Goal: Task Accomplishment & Management: Use online tool/utility

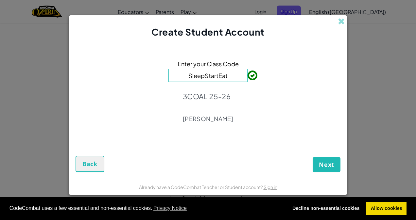
click at [245, 94] on div "Enter your Class Code SleepStartEat 3COAL 25-26 [PERSON_NAME]" at bounding box center [207, 93] width 265 height 97
click at [320, 167] on span "Next" at bounding box center [326, 165] width 15 height 8
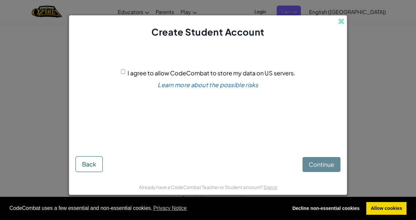
click at [125, 72] on input "I agree to allow CodeCombat to store my data on US servers." at bounding box center [123, 72] width 4 height 4
checkbox input "true"
click at [316, 169] on button "Continue" at bounding box center [321, 164] width 38 height 15
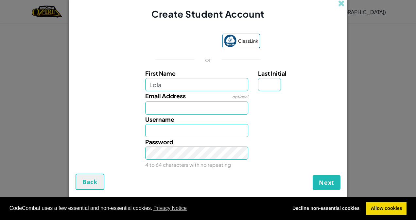
type input "Lola"
click at [261, 86] on input "Last Initial" at bounding box center [269, 84] width 23 height 13
type input "M"
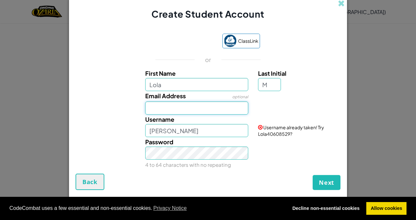
click at [193, 108] on input "Email Address" at bounding box center [196, 108] width 103 height 13
click at [130, 135] on div "Username LolaM Username already taken! Try LolaM94321285?" at bounding box center [207, 126] width 271 height 23
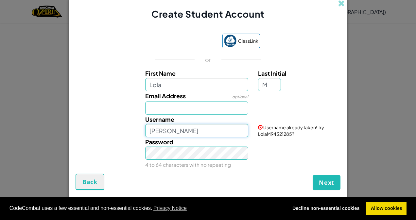
click at [185, 134] on input "LolaM" at bounding box center [196, 130] width 103 height 13
type input "LolaMCE"
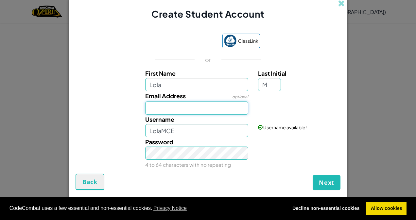
click at [173, 111] on input "Email Address" at bounding box center [196, 108] width 103 height 13
type input "LE.Miranda@fettes.com"
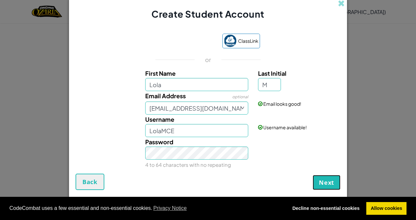
click at [327, 182] on span "Next" at bounding box center [326, 183] width 15 height 8
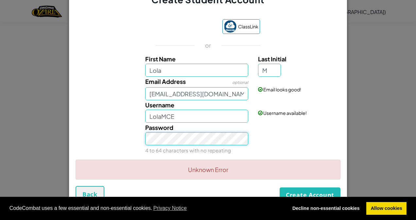
scroll to position [16, 0]
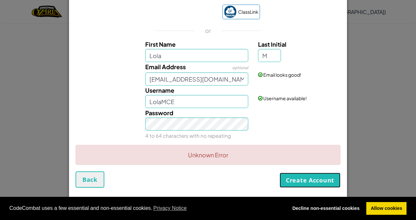
click at [289, 183] on button "Create Account" at bounding box center [309, 180] width 61 height 15
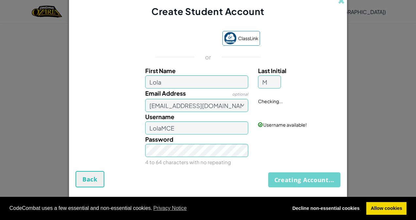
scroll to position [3, 0]
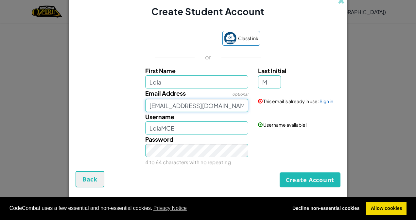
drag, startPoint x: 220, startPoint y: 110, endPoint x: 142, endPoint y: 96, distance: 78.7
click at [142, 96] on div "Email Address optional LE.Miranda@fettes.com" at bounding box center [196, 101] width 113 height 24
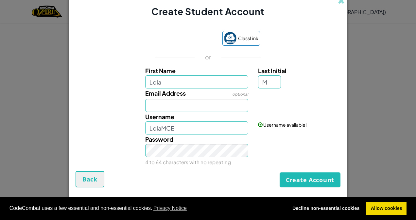
click at [315, 138] on div "Password 4 to 64 characters with no repeating" at bounding box center [207, 151] width 271 height 32
click at [305, 174] on button "Create Account" at bounding box center [309, 180] width 61 height 15
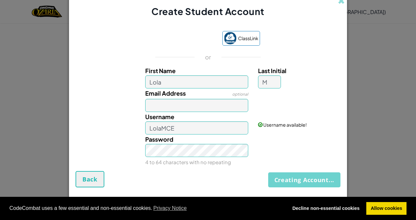
scroll to position [0, 0]
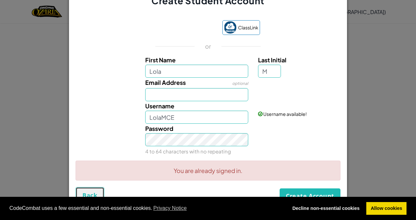
click at [85, 192] on span "Back" at bounding box center [89, 196] width 15 height 8
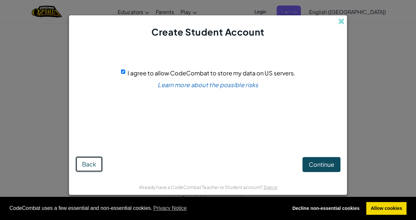
click at [92, 164] on span "Back" at bounding box center [89, 164] width 14 height 8
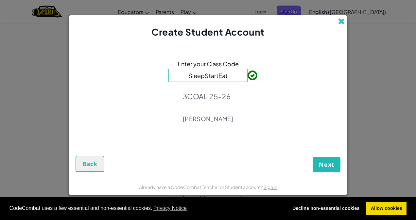
click at [342, 23] on span at bounding box center [341, 21] width 7 height 7
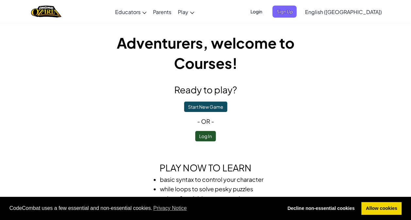
click at [266, 8] on span "Login" at bounding box center [256, 12] width 20 height 12
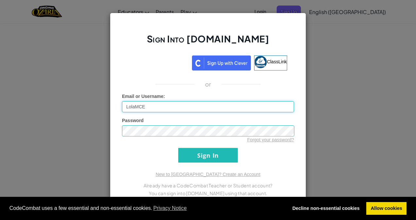
type input "LolaMCE"
click at [193, 154] on input "Sign In" at bounding box center [207, 155] width 59 height 15
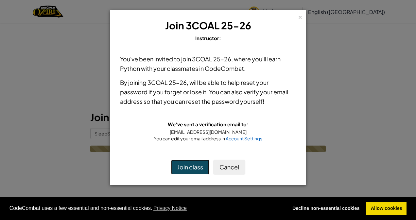
click at [192, 165] on button "Join class" at bounding box center [190, 167] width 38 height 15
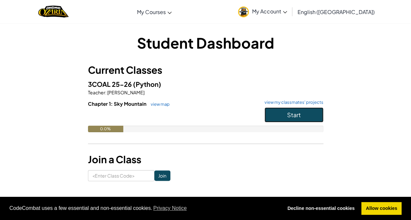
click at [288, 118] on span "Start" at bounding box center [294, 115] width 14 height 8
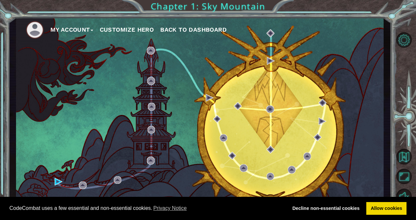
click at [133, 31] on button "Customize Hero" at bounding box center [127, 30] width 54 height 10
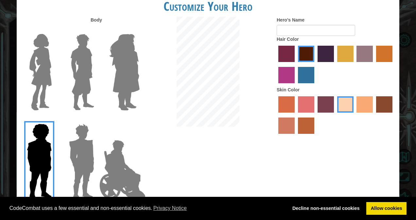
click at [73, 154] on img at bounding box center [81, 162] width 30 height 82
click at [97, 120] on input "Hero Garnet" at bounding box center [97, 120] width 0 height 0
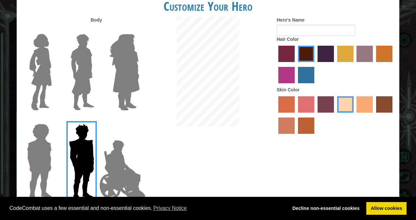
click at [104, 169] on img at bounding box center [122, 170] width 51 height 65
click at [139, 120] on input "Hero Jamie" at bounding box center [139, 120] width 0 height 0
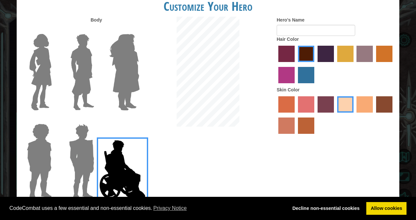
click at [130, 75] on img at bounding box center [125, 72] width 36 height 82
click at [139, 30] on input "Hero Amethyst" at bounding box center [139, 30] width 0 height 0
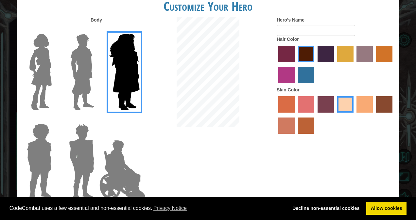
click at [91, 76] on img at bounding box center [82, 72] width 29 height 82
click at [97, 30] on input "Hero Lars" at bounding box center [97, 30] width 0 height 0
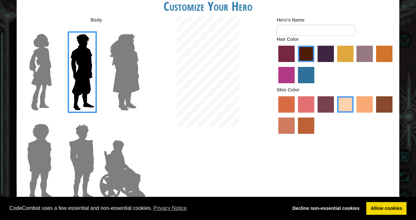
click at [46, 75] on img at bounding box center [40, 72] width 27 height 82
click at [54, 30] on input "Hero Connie" at bounding box center [54, 30] width 0 height 0
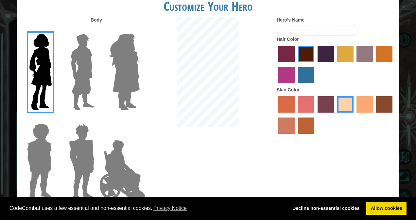
click at [283, 54] on label "paprika hair color" at bounding box center [286, 54] width 16 height 16
click at [276, 64] on input "paprika hair color" at bounding box center [276, 64] width 0 height 0
click at [338, 53] on label "tulip tree hair color" at bounding box center [345, 54] width 16 height 16
click at [335, 64] on input "tulip tree hair color" at bounding box center [335, 64] width 0 height 0
click at [325, 110] on label "tosca skin color" at bounding box center [325, 104] width 16 height 16
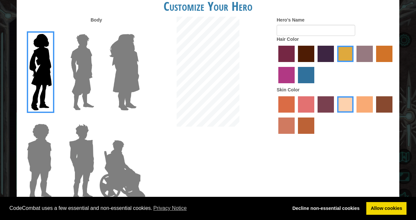
click at [315, 115] on input "tosca skin color" at bounding box center [315, 115] width 0 height 0
click at [348, 99] on label "sandy beach skin color" at bounding box center [345, 104] width 16 height 16
click at [335, 115] on input "sandy beach skin color" at bounding box center [335, 115] width 0 height 0
click at [284, 50] on label "paprika hair color" at bounding box center [286, 54] width 16 height 16
click at [276, 64] on input "paprika hair color" at bounding box center [276, 64] width 0 height 0
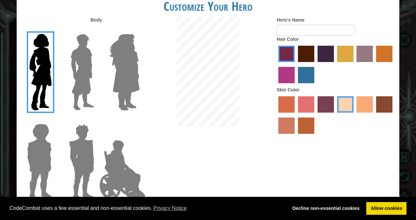
click at [311, 57] on label "maroon hair color" at bounding box center [306, 54] width 16 height 16
click at [295, 64] on input "maroon hair color" at bounding box center [295, 64] width 0 height 0
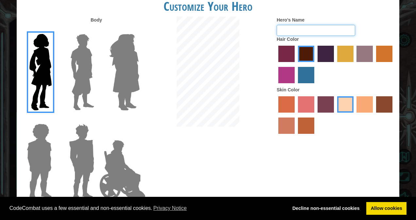
click at [289, 29] on input "Hero's Name" at bounding box center [316, 30] width 78 height 11
type input "lola the lucky"
click at [385, 207] on link "Allow cookies" at bounding box center [386, 208] width 40 height 13
click at [376, 214] on link "Allow cookies" at bounding box center [386, 208] width 40 height 13
click at [375, 208] on link "Allow cookies" at bounding box center [386, 208] width 40 height 13
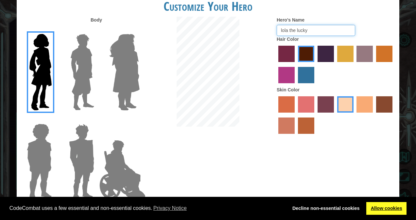
click at [381, 212] on link "Allow cookies" at bounding box center [386, 208] width 40 height 13
click at [316, 206] on link "Decline non-essential cookies" at bounding box center [326, 208] width 76 height 13
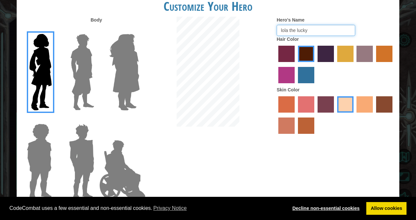
click at [316, 206] on link "Decline non-essential cookies" at bounding box center [326, 208] width 76 height 13
drag, startPoint x: 311, startPoint y: 28, endPoint x: 135, endPoint y: 62, distance: 179.4
click at [135, 62] on div "Body Hero's Name [PERSON_NAME] the lucky Hair Color Skin Color" at bounding box center [208, 111] width 382 height 188
click at [392, 211] on link "Allow cookies" at bounding box center [386, 208] width 40 height 13
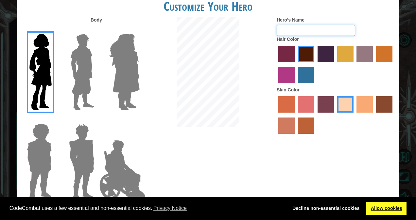
click at [392, 211] on link "Allow cookies" at bounding box center [386, 208] width 40 height 13
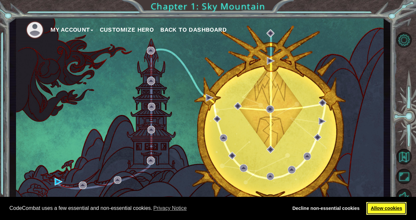
click at [369, 207] on link "Allow cookies" at bounding box center [386, 208] width 40 height 13
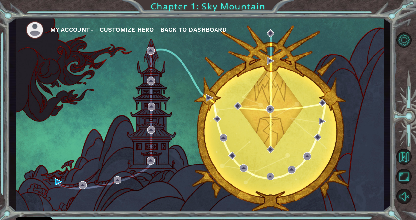
click at [120, 27] on button "Customize Hero" at bounding box center [127, 30] width 54 height 10
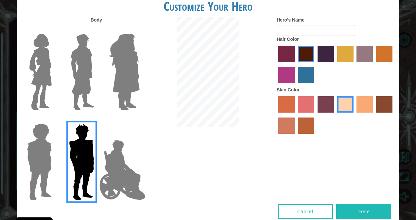
click at [52, 75] on img at bounding box center [40, 72] width 27 height 82
click at [54, 30] on input "Hero Connie" at bounding box center [54, 30] width 0 height 0
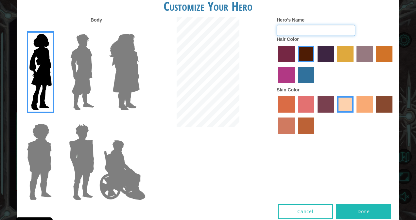
click at [284, 27] on input "Hero's Name" at bounding box center [316, 30] width 78 height 11
type input "Lola Miranda"
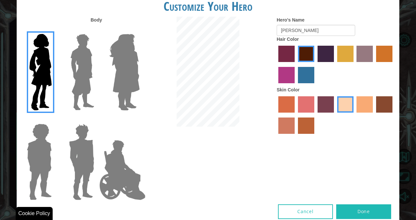
click at [362, 215] on button "Done" at bounding box center [363, 212] width 55 height 15
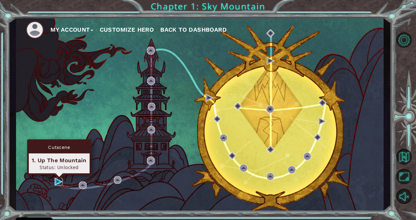
click at [55, 182] on img at bounding box center [59, 182] width 8 height 8
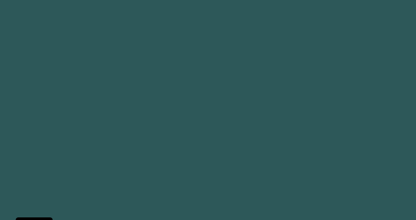
click at [55, 182] on body "Cookie Policy CodeCombat uses a few essential and non-essential cookies. Privac…" at bounding box center [208, 110] width 416 height 220
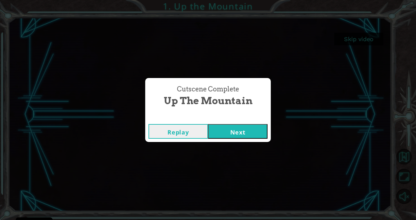
click at [240, 129] on button "Next" at bounding box center [237, 131] width 59 height 15
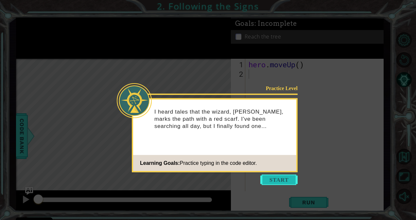
click at [279, 181] on button "Start" at bounding box center [278, 180] width 37 height 10
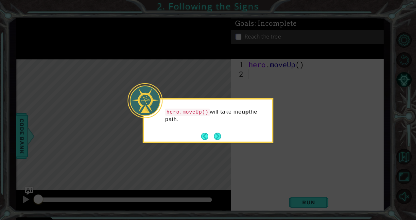
click at [234, 153] on icon at bounding box center [208, 110] width 416 height 220
click at [217, 137] on button "Next" at bounding box center [217, 136] width 7 height 7
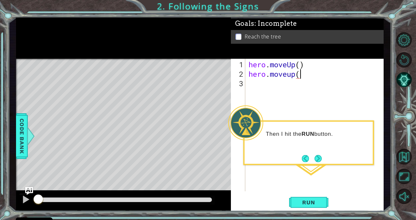
scroll to position [0, 2]
type textarea "hero.moveup()"
click at [316, 160] on button "Next" at bounding box center [317, 158] width 7 height 7
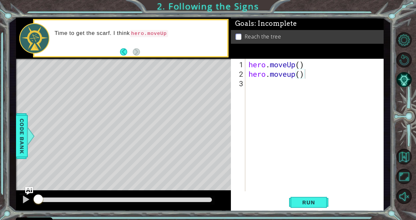
click at [123, 68] on div "Level Map" at bounding box center [167, 155] width 302 height 193
click at [248, 86] on div "hero . moveUp ( ) hero . moveup ( )" at bounding box center [316, 136] width 138 height 152
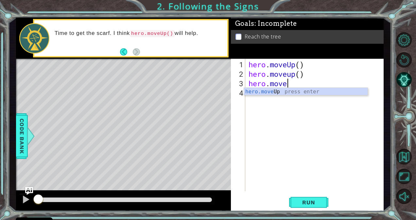
scroll to position [0, 2]
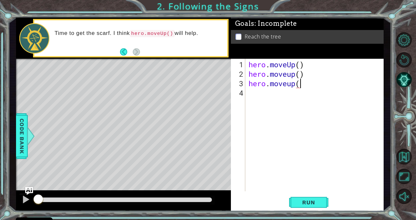
type textarea "hero.moveup()"
click at [252, 93] on div "hero . moveUp ( ) hero . moveup ( ) hero . moveup ( )" at bounding box center [316, 136] width 138 height 152
click at [310, 197] on button "Run" at bounding box center [308, 202] width 39 height 15
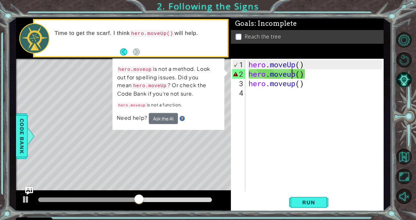
click at [290, 75] on div "hero . moveUp ( ) hero . moveup ( ) hero . moveup ( )" at bounding box center [316, 136] width 138 height 152
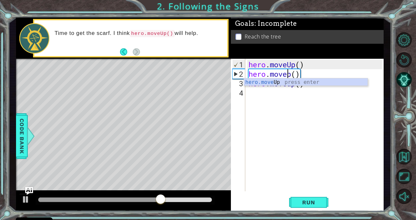
type textarea "hero.moveUp()"
click at [311, 90] on div "hero . moveUp ( ) hero . moveUp ( ) hero . moveup ( )" at bounding box center [316, 136] width 138 height 152
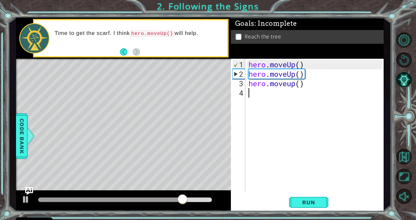
scroll to position [0, 0]
click at [291, 86] on div "hero . moveUp ( ) hero . moveUp ( ) hero . moveup ( )" at bounding box center [316, 136] width 138 height 152
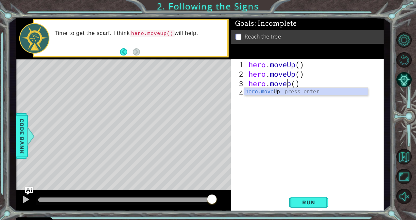
scroll to position [0, 2]
type textarea "hero.moveUp()"
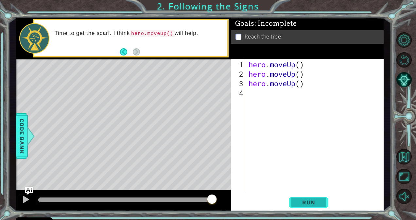
click at [313, 209] on button "Run" at bounding box center [308, 202] width 39 height 15
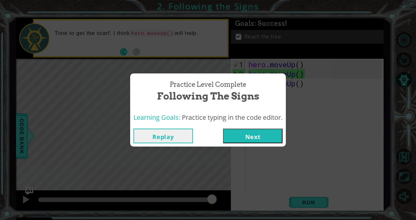
click at [244, 136] on button "Next" at bounding box center [252, 136] width 59 height 15
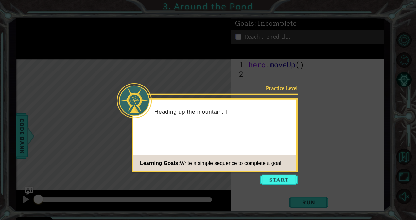
click at [227, 168] on div "Learning Goals: Write a simple sequence to complete a goal." at bounding box center [207, 163] width 149 height 13
click at [261, 126] on div "Heading up the mountain, I found another red cloth. I'm on the right path." at bounding box center [214, 118] width 163 height 33
click at [276, 178] on button "Start" at bounding box center [278, 180] width 37 height 10
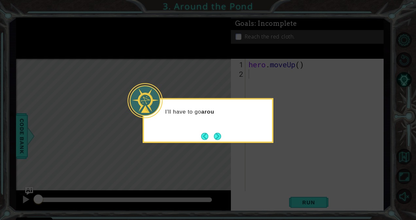
click at [231, 118] on div "I'll have to go arou" at bounding box center [208, 115] width 128 height 26
click at [221, 137] on button "Next" at bounding box center [217, 136] width 7 height 7
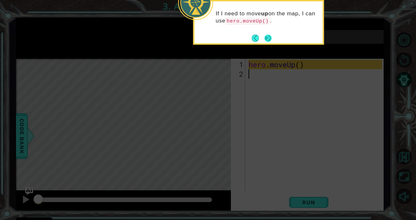
click at [270, 36] on button "Next" at bounding box center [267, 38] width 7 height 7
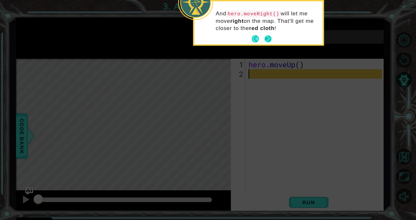
click at [268, 40] on button "Next" at bounding box center [267, 38] width 7 height 7
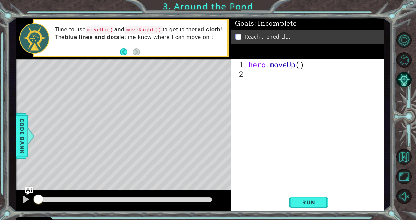
click at [154, 43] on div "Time to use moveUp() and moveRight() to get to the red cloth ! The blue lines a…" at bounding box center [138, 38] width 177 height 31
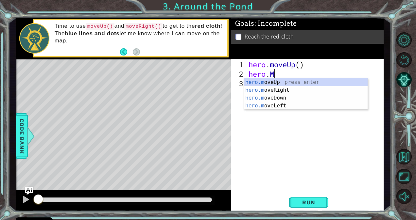
type textarea "hero.MO"
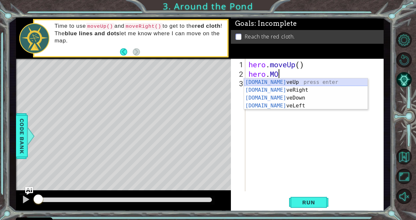
click at [269, 83] on div "hero.mo veUp press enter hero.mo veRight press enter hero.mo veDown press enter…" at bounding box center [306, 101] width 124 height 47
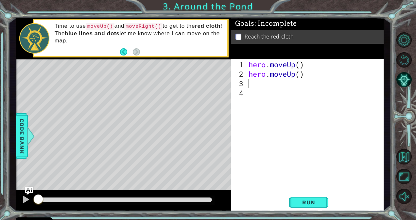
scroll to position [0, 0]
click at [309, 205] on span "Run" at bounding box center [308, 202] width 26 height 7
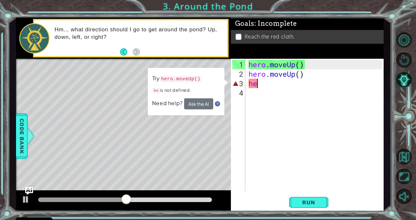
type textarea "hero"
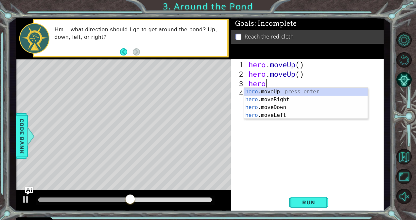
scroll to position [0, 0]
click at [265, 98] on div "hero .moveUp press enter hero .moveRight press enter hero .moveDown press enter…" at bounding box center [306, 111] width 124 height 47
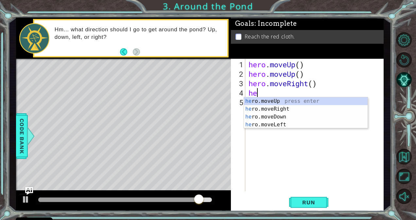
scroll to position [0, 0]
type textarea "hero"
click at [262, 100] on div "hero .moveUp press enter hero .moveRight press enter hero .moveDown press enter…" at bounding box center [306, 120] width 124 height 47
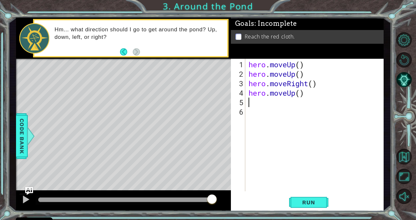
type textarea "he"
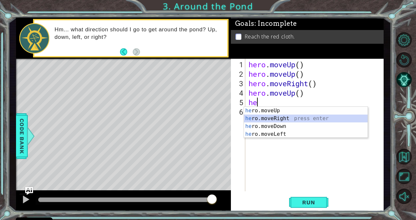
click at [264, 115] on div "he ro.moveUp press enter he ro.moveRight press enter he ro.moveDown press enter…" at bounding box center [306, 130] width 124 height 47
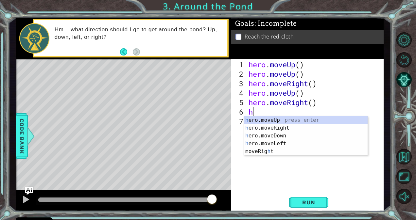
type textarea "he"
click at [266, 117] on div "he ro.moveUp press enter he ro.moveRight press enter he ro.moveDown press enter…" at bounding box center [306, 139] width 124 height 47
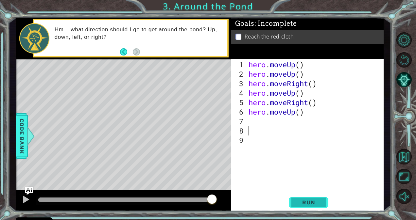
click at [323, 197] on button "Run" at bounding box center [308, 202] width 39 height 15
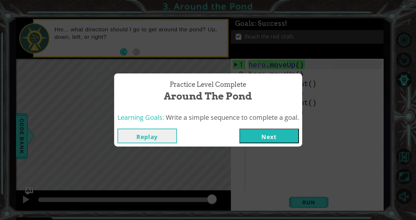
click at [262, 139] on button "Next" at bounding box center [268, 136] width 59 height 15
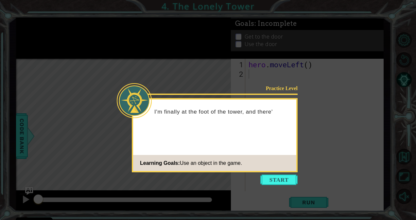
click at [256, 121] on div "I'm finally at the foot of the tower, and there'" at bounding box center [214, 115] width 163 height 26
click at [235, 143] on div "Practice Level I'm finally at the foot of the tower, and there's a huge door ca…" at bounding box center [215, 135] width 166 height 74
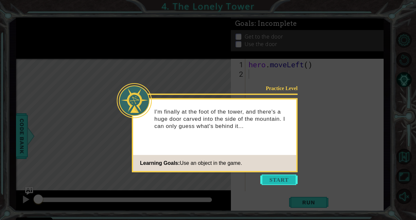
click at [265, 176] on button "Start" at bounding box center [278, 180] width 37 height 10
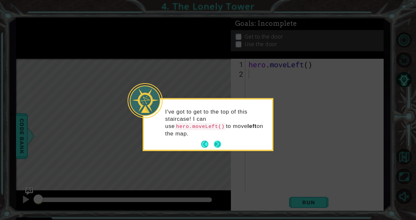
click at [219, 141] on button "Next" at bounding box center [217, 144] width 7 height 7
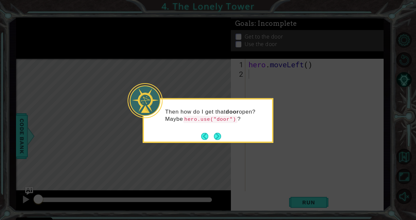
drag, startPoint x: 220, startPoint y: 133, endPoint x: 217, endPoint y: 147, distance: 14.7
click at [217, 147] on body "Cookie Policy CodeCombat uses a few essential and non-essential cookies. Privac…" at bounding box center [208, 110] width 416 height 220
click at [221, 139] on button "Next" at bounding box center [217, 136] width 7 height 7
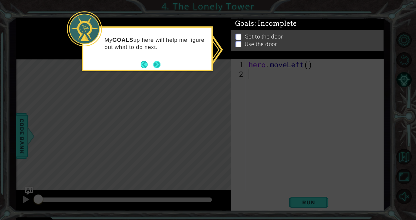
click at [160, 64] on button "Next" at bounding box center [156, 64] width 7 height 7
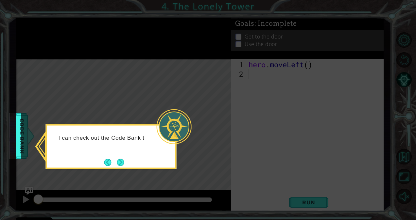
click at [135, 156] on div "I can check out the Code Bank t" at bounding box center [111, 147] width 131 height 45
click at [121, 159] on button "Next" at bounding box center [120, 162] width 7 height 7
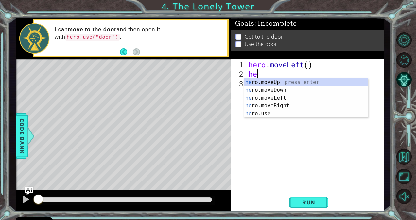
type textarea "her"
click at [250, 81] on div "her o.moveUp press enter her o.moveDown press enter her o.moveLeft press enter …" at bounding box center [306, 105] width 124 height 55
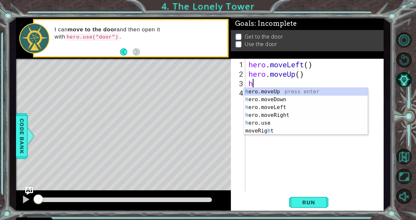
type textarea "he"
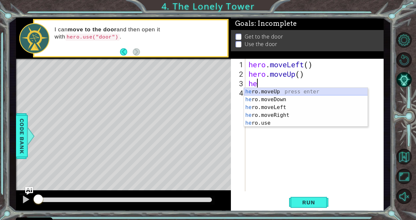
click at [270, 91] on div "he ro.moveUp press enter he ro.moveDown press enter he ro.moveLeft press enter …" at bounding box center [306, 115] width 124 height 55
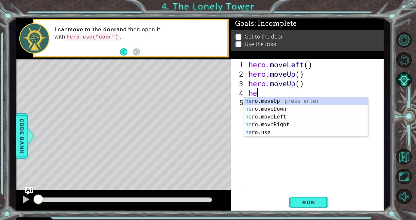
type textarea "her"
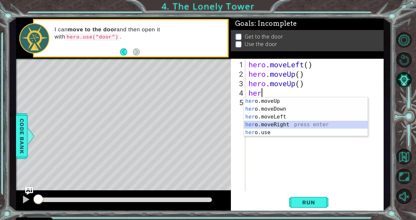
click at [267, 123] on div "her o.moveUp press enter her o.moveDown press enter her o.moveLeft press enter …" at bounding box center [306, 124] width 124 height 55
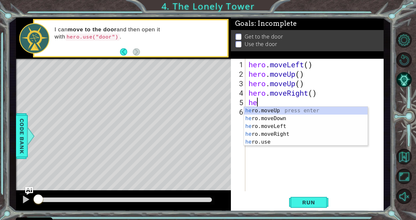
type textarea "her"
click at [263, 113] on div "her o.moveUp press enter her o.moveDown press enter her o.moveLeft press enter …" at bounding box center [306, 134] width 124 height 55
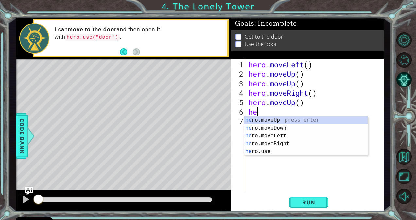
type textarea "her"
click at [273, 122] on div "her o.moveUp press enter her o.moveDown press enter her o.moveLeft press enter …" at bounding box center [306, 143] width 124 height 55
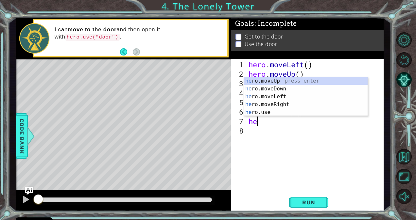
type textarea "her"
click at [252, 103] on div "her o.moveUp press enter her o.moveDown press enter her o.moveLeft press enter …" at bounding box center [306, 104] width 124 height 55
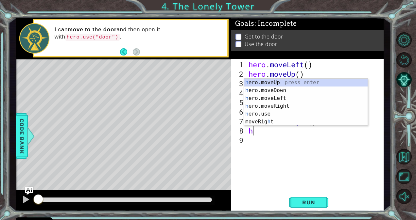
type textarea "her"
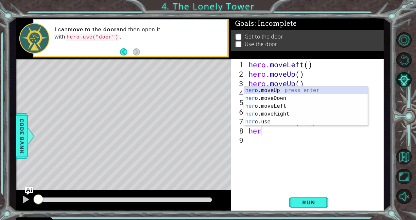
click at [265, 90] on div "her o.moveUp press enter her o.moveDown press enter her o.moveLeft press enter …" at bounding box center [306, 114] width 124 height 55
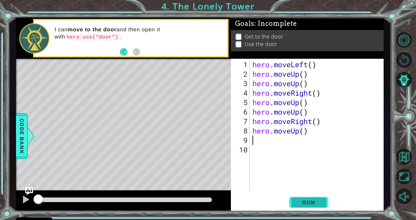
click at [301, 205] on span "Run" at bounding box center [308, 202] width 26 height 7
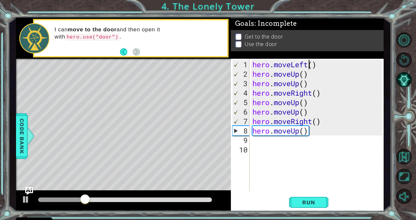
click at [309, 67] on div "hero . moveLeft ( ) hero . moveUp ( ) hero . moveUp ( ) hero . moveRight ( ) he…" at bounding box center [318, 136] width 134 height 152
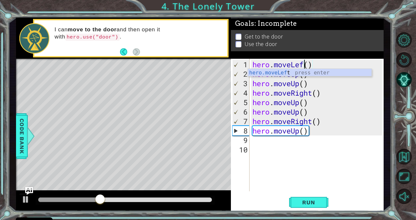
click at [312, 66] on div "hero . moveLef ( ) hero . moveUp ( ) hero . moveUp ( ) hero . moveRight ( ) her…" at bounding box center [318, 136] width 134 height 152
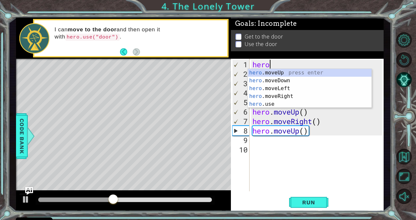
type textarea "h"
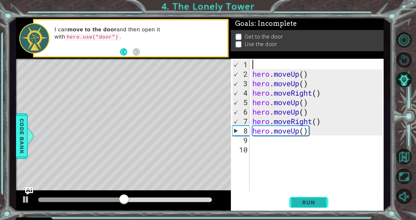
click at [307, 198] on button "Run" at bounding box center [308, 202] width 39 height 15
click at [303, 200] on span "Run" at bounding box center [308, 202] width 26 height 7
click at [122, 53] on button "Back" at bounding box center [126, 51] width 13 height 7
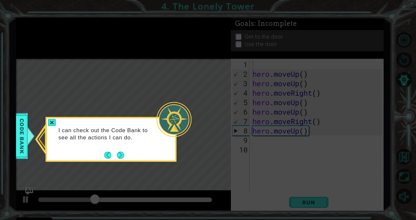
click at [134, 110] on icon at bounding box center [208, 110] width 416 height 220
click at [120, 157] on button "Next" at bounding box center [120, 155] width 7 height 7
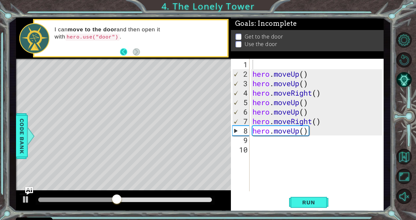
click at [121, 52] on button "Back" at bounding box center [126, 51] width 13 height 7
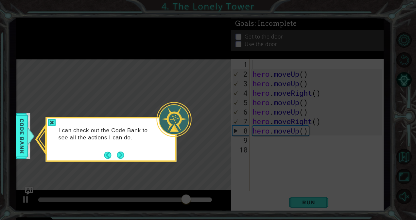
click at [121, 149] on div "I can check out the Code Bank to see all the actions I can do." at bounding box center [111, 137] width 128 height 33
click at [120, 154] on button "Next" at bounding box center [120, 155] width 7 height 7
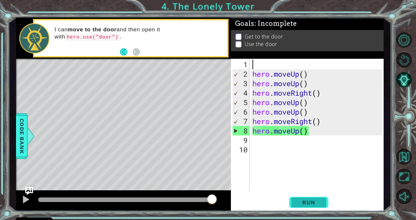
click at [302, 203] on span "Run" at bounding box center [308, 202] width 26 height 7
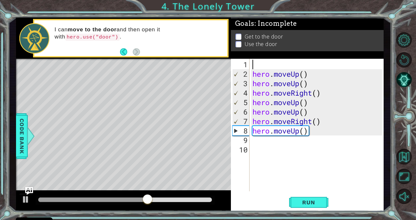
click at [267, 68] on div "hero . moveUp ( ) hero . moveUp ( ) hero . moveRight ( ) hero . moveUp ( ) hero…" at bounding box center [318, 136] width 134 height 152
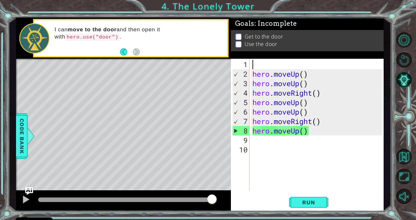
type textarea "h"
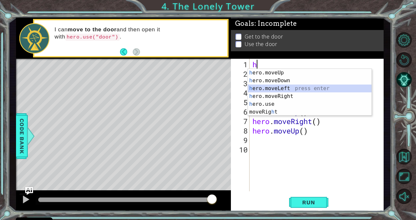
click at [270, 90] on div "h ero.moveUp press enter h ero.moveDown press enter h ero.moveLeft press enter …" at bounding box center [310, 100] width 124 height 63
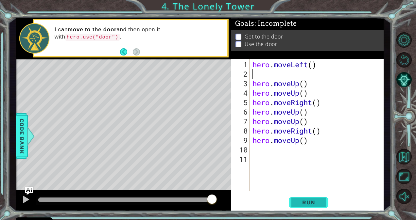
click at [301, 207] on button "Run" at bounding box center [308, 202] width 39 height 15
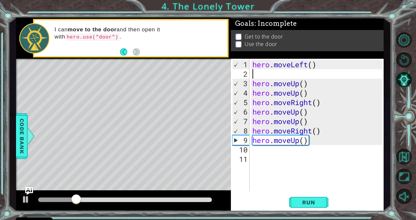
click at [309, 132] on div "hero . moveLeft ( ) hero . moveUp ( ) hero . moveUp ( ) hero . moveRight ( ) he…" at bounding box center [318, 136] width 134 height 152
click at [309, 103] on div "hero . moveLeft ( ) hero . moveUp ( ) hero . moveUp ( ) hero . moveRight ( ) he…" at bounding box center [318, 136] width 134 height 152
click at [310, 104] on div "hero . moveLeft ( ) hero . moveUp ( ) hero . moveUp ( ) hero . moveRight ( ) he…" at bounding box center [318, 136] width 134 height 152
click at [314, 104] on div "hero . moveLeft ( ) hero . moveUp ( ) hero . moveUp ( ) hero . moveRight ( ) he…" at bounding box center [318, 136] width 134 height 152
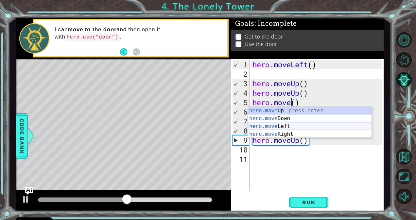
click at [273, 130] on div "hero.move Up press enter hero.move Down press enter hero.move Left press enter …" at bounding box center [310, 130] width 124 height 47
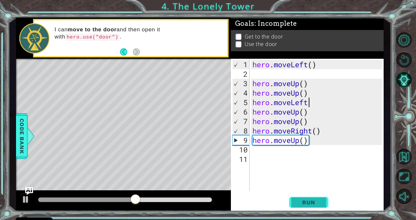
click at [312, 204] on span "Run" at bounding box center [308, 202] width 26 height 7
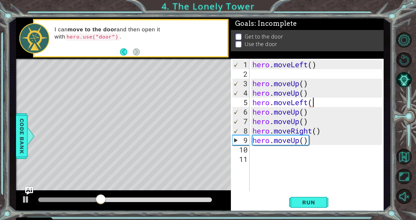
scroll to position [0, 3]
type textarea "hero.moveLeft()"
click at [312, 202] on span "Run" at bounding box center [308, 202] width 26 height 7
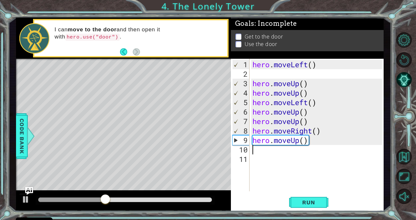
click at [256, 151] on div "hero . moveLeft ( ) hero . moveUp ( ) hero . moveUp ( ) hero . moveLeft ( ) her…" at bounding box center [318, 136] width 134 height 152
type textarea "h"
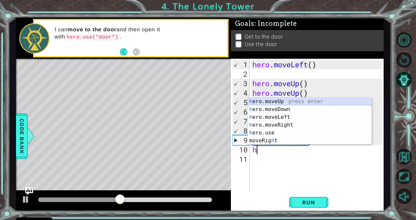
click at [279, 103] on div "h ero.moveUp press enter h ero.moveDown press enter h ero.moveLeft press enter …" at bounding box center [310, 129] width 124 height 63
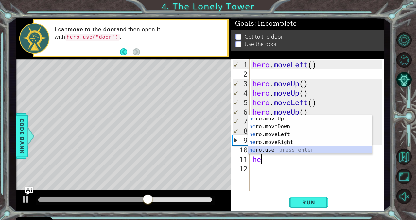
click at [275, 149] on div "he ro.moveUp press enter he ro.moveDown press enter he ro.moveLeft press enter …" at bounding box center [310, 142] width 124 height 55
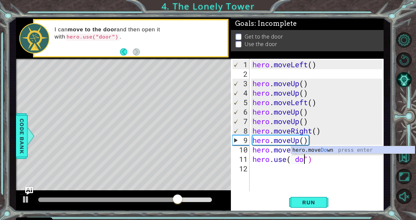
scroll to position [0, 3]
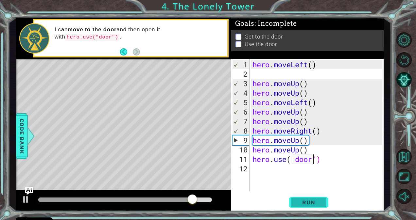
click at [307, 200] on span "Run" at bounding box center [308, 202] width 26 height 7
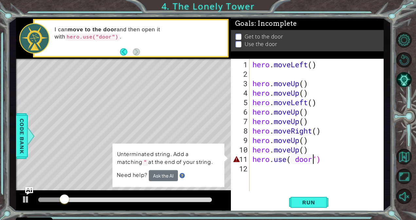
click at [314, 159] on div "hero . moveLeft ( ) hero . moveUp ( ) hero . moveUp ( ) hero . moveLeft ( ) her…" at bounding box center [318, 136] width 134 height 152
click at [316, 157] on div "hero . moveLeft ( ) hero . moveUp ( ) hero . moveUp ( ) hero . moveLeft ( ) her…" at bounding box center [318, 136] width 134 height 152
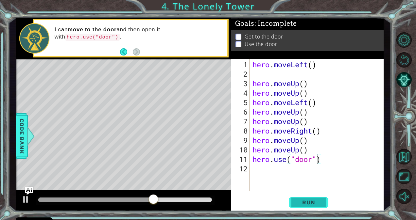
click at [311, 197] on button "Run" at bounding box center [308, 202] width 39 height 15
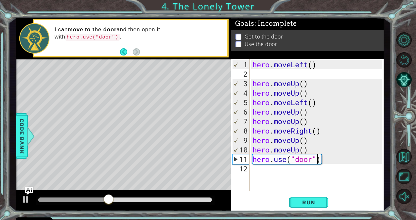
click at [313, 149] on div "hero . moveLeft ( ) hero . moveUp ( ) hero . moveUp ( ) hero . moveLeft ( ) her…" at bounding box center [318, 136] width 134 height 152
type textarea "hero.moveUp()"
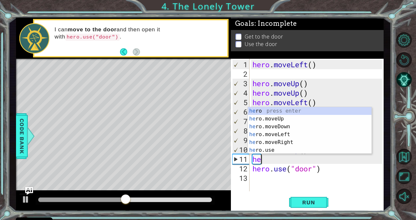
type textarea "her"
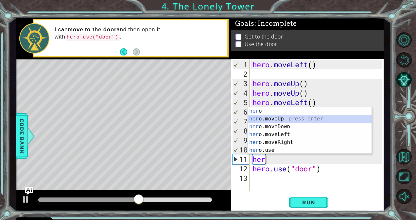
click at [287, 119] on div "her o press enter her o.moveUp press enter her o.moveDown press enter her o.mov…" at bounding box center [310, 138] width 124 height 63
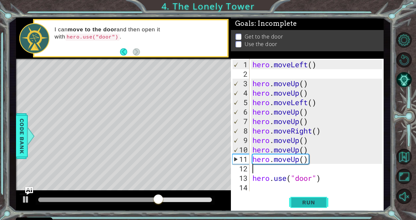
click at [307, 207] on button "Run" at bounding box center [308, 202] width 39 height 15
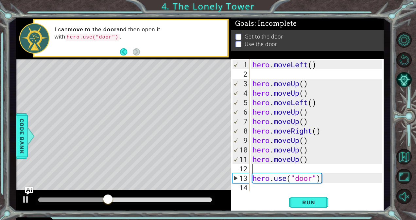
type textarea "h"
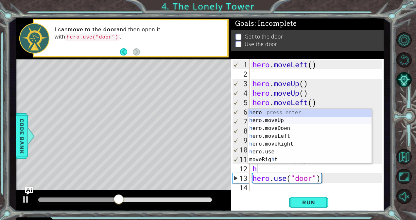
click at [249, 119] on div "h ero press enter h ero.moveUp press enter h ero.moveDown press enter h ero.mov…" at bounding box center [310, 144] width 124 height 71
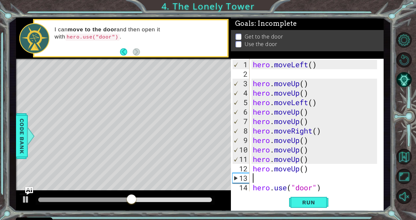
click at [327, 192] on div "1 2 3 4 5 6 7 8 9 10 11 12 13 14 15 hero . moveLeft ( ) hero . moveUp ( ) hero …" at bounding box center [307, 135] width 153 height 153
click at [320, 190] on div "hero . moveLeft ( ) hero . moveUp ( ) hero . moveUp ( ) hero . moveLeft ( ) her…" at bounding box center [315, 136] width 129 height 152
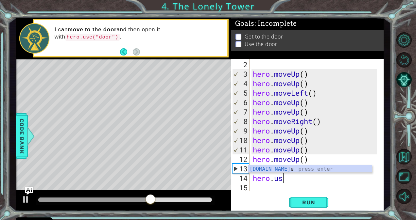
type textarea "h"
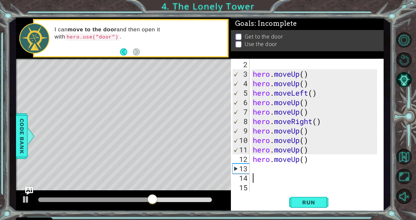
type textarea "hero.moveUp"
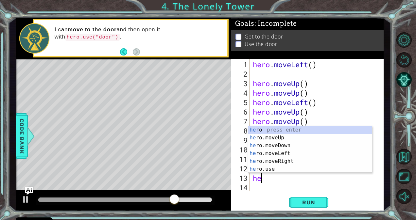
scroll to position [0, 0]
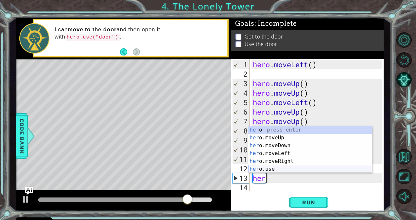
click at [284, 167] on div "her o press enter her o.moveUp press enter her o.moveDown press enter her o.mov…" at bounding box center [310, 157] width 124 height 63
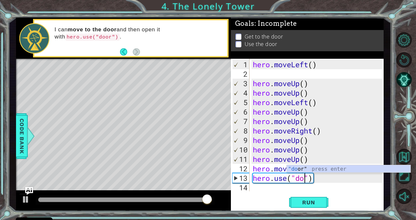
scroll to position [0, 3]
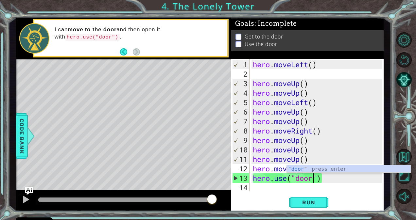
click at [340, 160] on div "hero . moveLeft ( ) hero . moveUp ( ) hero . moveUp ( ) hero . moveLeft ( ) her…" at bounding box center [318, 136] width 134 height 152
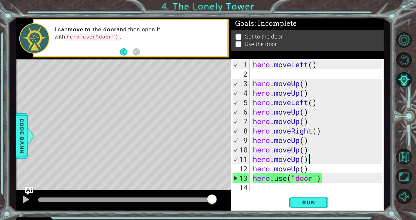
scroll to position [0, 2]
click at [302, 204] on span "Run" at bounding box center [308, 202] width 26 height 7
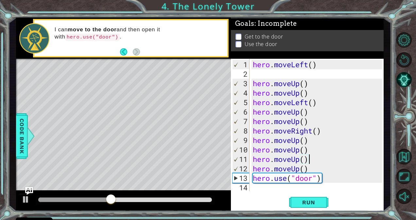
click at [316, 174] on div "hero . moveLeft ( ) hero . moveUp ( ) hero . moveUp ( ) hero . moveLeft ( ) her…" at bounding box center [318, 136] width 134 height 152
click at [312, 171] on div "hero . moveLeft ( ) hero . moveUp ( ) hero . moveUp ( ) hero . moveLeft ( ) her…" at bounding box center [318, 136] width 134 height 152
type textarea "hero.moveUp()"
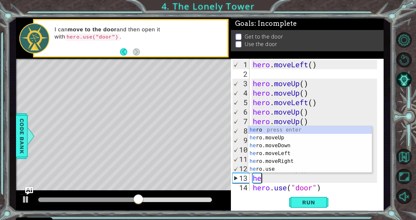
type textarea "her"
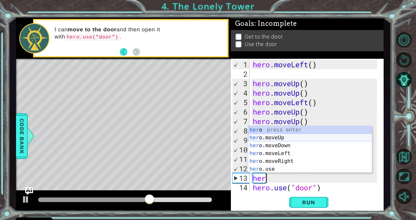
click at [278, 135] on div "her o press enter her o.moveUp press enter her o.moveDown press enter her o.mov…" at bounding box center [310, 157] width 124 height 63
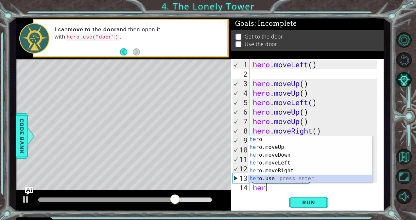
click at [285, 176] on div "her o press enter her o.moveUp press enter her o.moveDown press enter her o.mov…" at bounding box center [310, 167] width 124 height 63
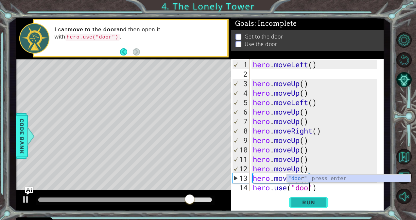
scroll to position [0, 3]
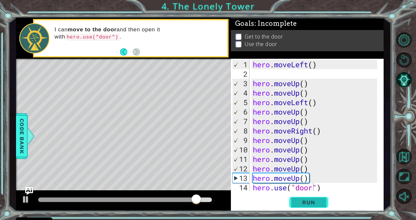
click at [300, 203] on span "Run" at bounding box center [308, 202] width 26 height 7
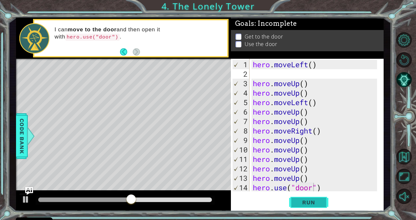
click at [307, 203] on span "Run" at bounding box center [308, 202] width 26 height 7
click at [120, 49] on button "Back" at bounding box center [126, 51] width 13 height 7
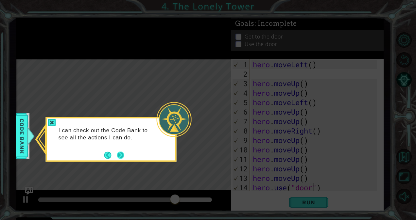
click at [122, 157] on button "Next" at bounding box center [120, 155] width 7 height 7
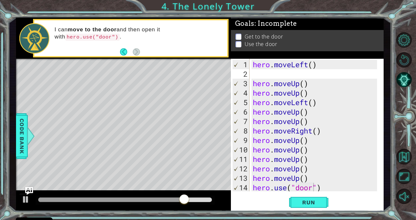
click at [126, 143] on div "Level Map" at bounding box center [167, 155] width 302 height 193
click at [309, 200] on span "Run" at bounding box center [308, 202] width 26 height 7
click at [314, 177] on div "hero . moveLeft ( ) hero . moveUp ( ) hero . moveUp ( ) hero . moveLeft ( ) her…" at bounding box center [315, 136] width 129 height 152
type textarea "hero.moveUp()"
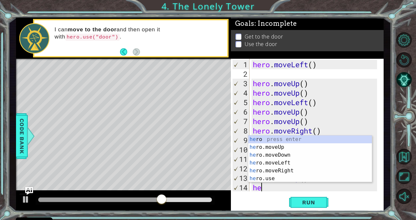
type textarea "her"
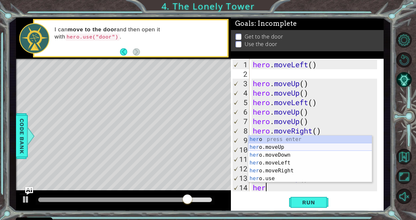
click at [294, 150] on div "her o press enter her o.moveUp press enter her o.moveDown press enter her o.mov…" at bounding box center [310, 167] width 124 height 63
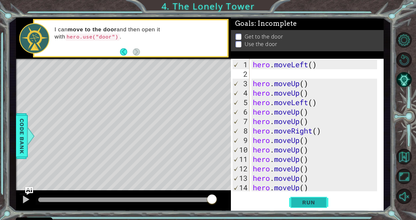
click at [297, 200] on span "Run" at bounding box center [308, 202] width 26 height 7
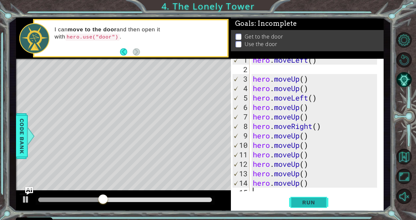
scroll to position [38, 0]
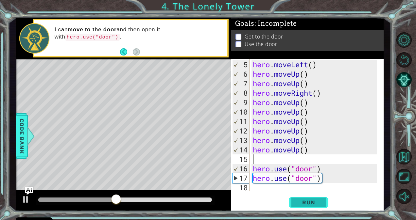
type textarea "h"
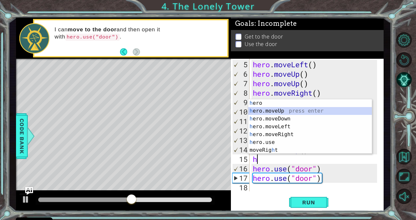
click at [266, 111] on div "h ero press enter h ero.moveUp press enter h ero.moveDown press enter h ero.mov…" at bounding box center [310, 134] width 124 height 71
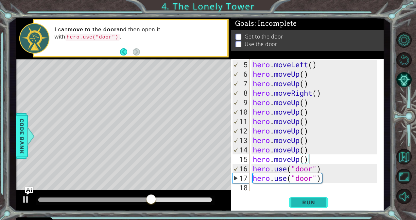
click at [307, 205] on span "Run" at bounding box center [308, 202] width 26 height 7
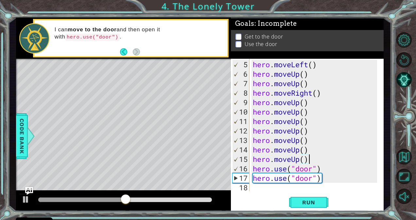
click at [326, 177] on div "hero . moveLeft ( ) hero . moveUp ( ) hero . moveUp ( ) hero . moveRight ( ) he…" at bounding box center [315, 136] width 129 height 152
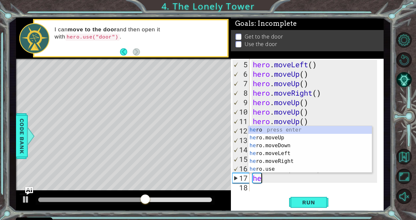
type textarea "h"
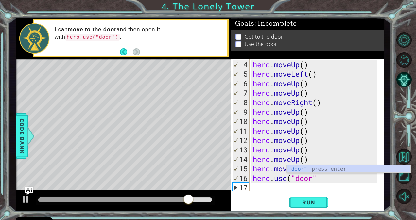
scroll to position [0, 3]
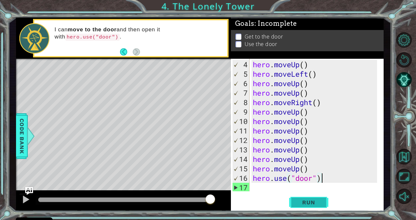
click at [310, 205] on span "Run" at bounding box center [308, 202] width 26 height 7
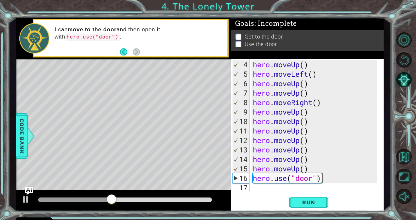
click at [314, 171] on div "hero . moveUp ( ) hero . moveLeft ( ) hero . moveUp ( ) hero . moveUp ( ) hero …" at bounding box center [315, 136] width 129 height 152
type textarea "hero.moveUp()"
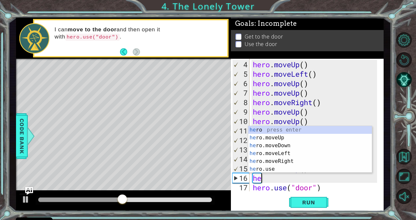
type textarea "her"
click at [267, 135] on div "her o press enter her o.moveUp press enter her o.moveDown press enter her o.mov…" at bounding box center [310, 157] width 124 height 63
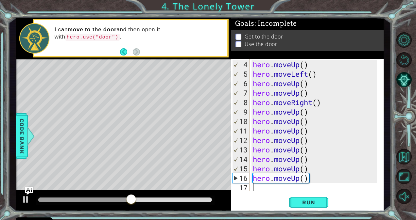
scroll to position [0, 0]
click at [309, 210] on button "Run" at bounding box center [308, 202] width 39 height 15
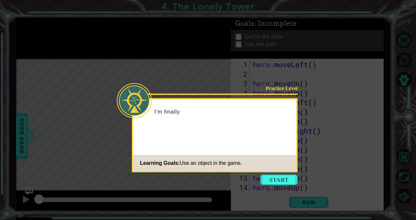
scroll to position [28, 0]
click at [295, 172] on div "Practice Level I'm finally at the foot of the tower, a Learning Goals: Use an o…" at bounding box center [215, 135] width 166 height 74
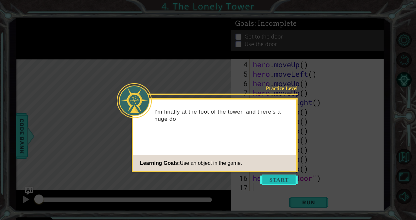
click at [292, 178] on button "Start" at bounding box center [278, 180] width 37 height 10
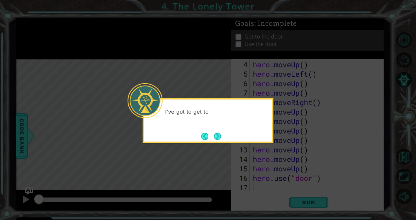
click at [231, 138] on div "I've got to get to" at bounding box center [208, 120] width 131 height 45
click at [228, 137] on div "I've got to get to the top of this sta" at bounding box center [208, 120] width 131 height 45
click at [229, 138] on div "I've got to get to the top of this staircase! I can" at bounding box center [208, 120] width 131 height 45
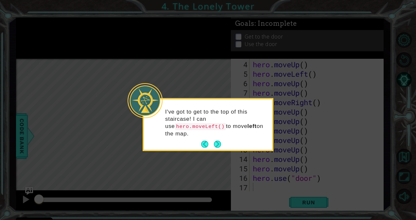
click at [226, 138] on div "I've got to get to the top of this staircase! I can use hero.moveLeft() to move…" at bounding box center [208, 126] width 128 height 48
click at [216, 140] on button "Next" at bounding box center [217, 144] width 8 height 8
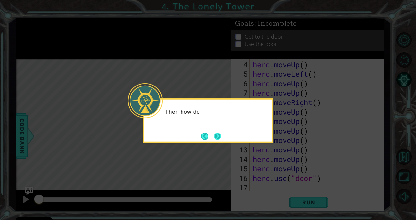
click at [216, 137] on button "Next" at bounding box center [217, 136] width 7 height 7
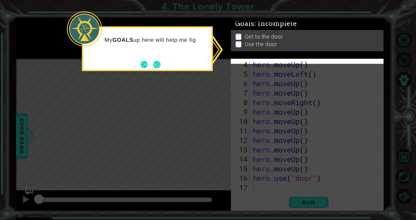
click at [214, 88] on icon at bounding box center [208, 110] width 416 height 220
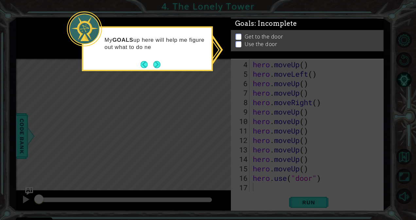
click at [185, 68] on div "My GOALS up here will help me figure out what to do ne" at bounding box center [147, 48] width 131 height 45
click at [154, 65] on button "Next" at bounding box center [156, 64] width 7 height 7
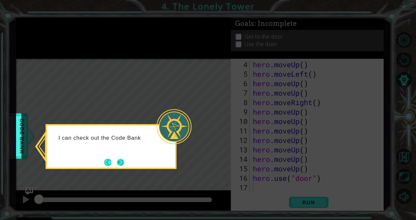
click at [125, 162] on button "Next" at bounding box center [120, 162] width 9 height 9
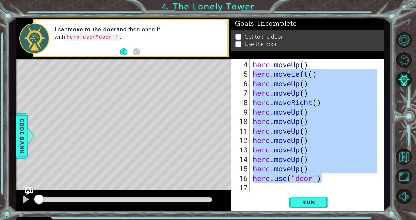
scroll to position [0, 0]
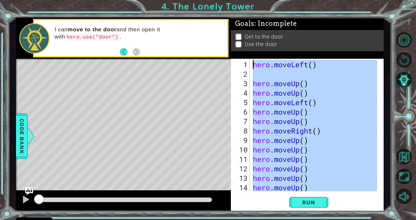
drag, startPoint x: 329, startPoint y: 177, endPoint x: 244, endPoint y: 54, distance: 149.7
click at [244, 54] on div "Goals : Incomplete Get to the door Use the door 1 2 3 4 5 6 7 8 9 10 11 12 13 1…" at bounding box center [307, 115] width 153 height 194
type textarea "hero.moveLeft()"
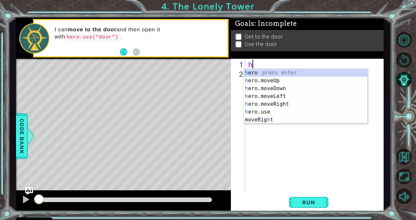
type textarea "her"
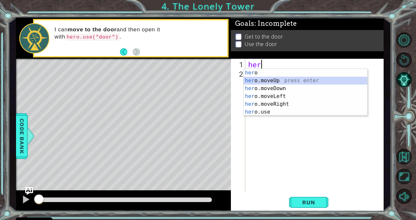
click at [252, 80] on div "her o press enter her o.moveUp press enter her o.moveDown press enter her o.mov…" at bounding box center [305, 100] width 124 height 63
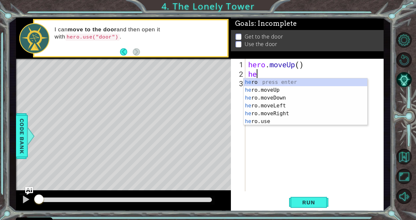
type textarea "her"
click at [253, 89] on div "her o press enter her o.moveUp press enter her o.moveDown press enter her o.mov…" at bounding box center [305, 109] width 124 height 63
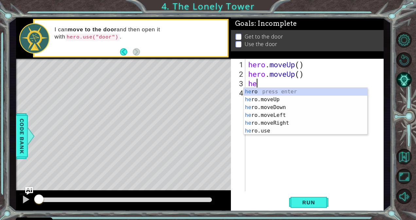
type textarea "her"
click at [263, 114] on div "her o press enter her o.moveUp press enter her o.moveDown press enter her o.mov…" at bounding box center [305, 119] width 124 height 63
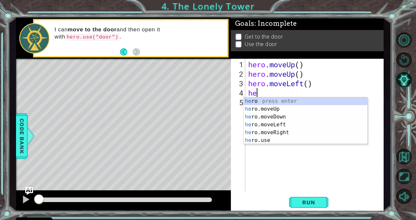
type textarea "her"
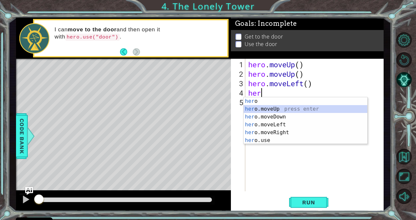
click at [244, 107] on div "her o press enter her o.moveUp press enter her o.moveDown press enter her o.mov…" at bounding box center [305, 128] width 124 height 63
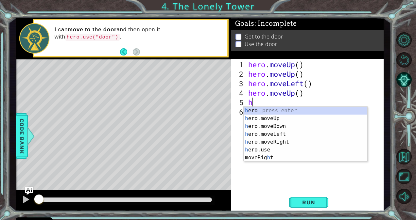
type textarea "her"
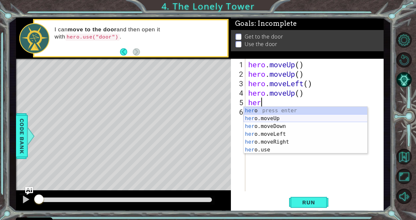
click at [278, 118] on div "her o press enter her o.moveUp press enter her o.moveDown press enter her o.mov…" at bounding box center [305, 138] width 124 height 63
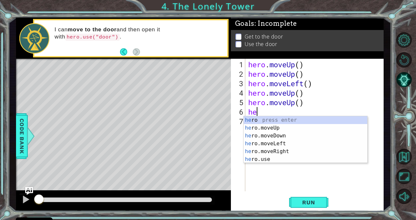
type textarea "her"
click at [284, 149] on div "her o press enter her o.moveUp press enter her o.moveDown press enter her o.mov…" at bounding box center [305, 147] width 124 height 63
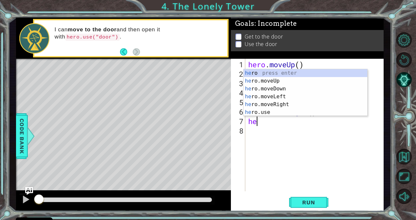
type textarea "her"
click at [253, 80] on div "her o press enter her o.moveUp press enter her o.moveDown press enter her o.mov…" at bounding box center [305, 100] width 124 height 63
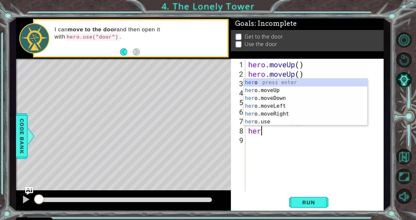
type textarea "hero"
click at [248, 92] on div "hero press enter hero .moveUp press enter hero .moveDown press enter hero .move…" at bounding box center [305, 110] width 124 height 63
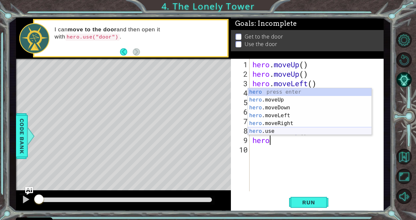
click at [270, 130] on div "hero press enter hero .moveUp press enter hero .moveDown press enter hero .move…" at bounding box center [310, 119] width 124 height 63
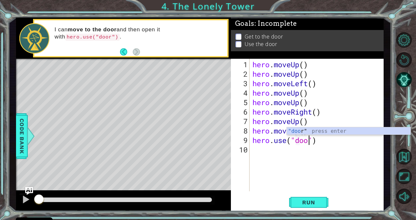
scroll to position [0, 3]
click at [317, 205] on span "Run" at bounding box center [308, 202] width 26 height 7
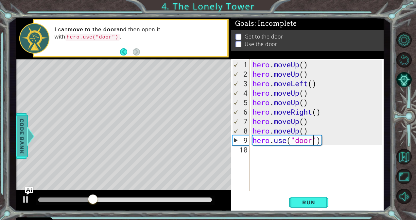
click at [21, 141] on span "Code Bank" at bounding box center [15, 136] width 10 height 40
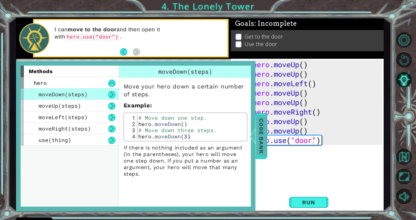
click at [253, 133] on div at bounding box center [249, 136] width 8 height 20
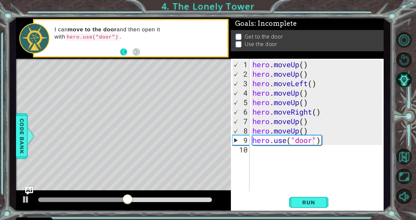
click at [123, 49] on button "Back" at bounding box center [126, 51] width 13 height 7
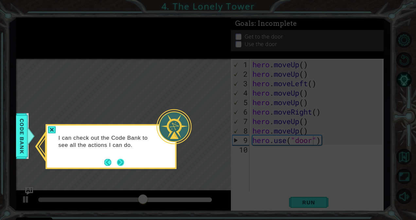
click at [122, 166] on button "Next" at bounding box center [120, 163] width 8 height 8
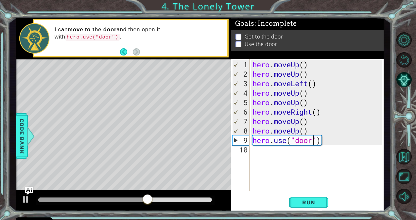
click at [147, 162] on div "Level Map" at bounding box center [167, 155] width 302 height 193
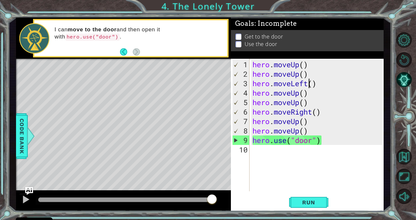
click at [306, 87] on div "hero . moveUp ( ) hero . moveUp ( ) hero . moveLeft ( ) hero . moveUp ( ) hero …" at bounding box center [318, 136] width 134 height 152
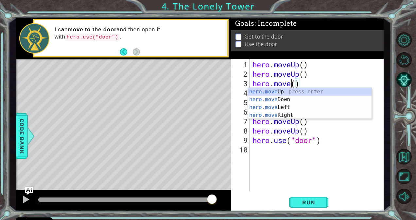
scroll to position [0, 2]
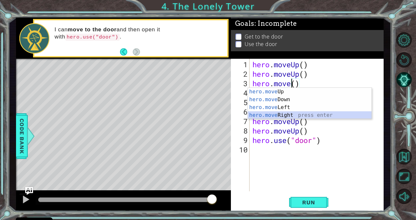
click at [275, 114] on div "hero.move Up press enter hero.move Down press enter hero.move Left press enter …" at bounding box center [310, 111] width 124 height 47
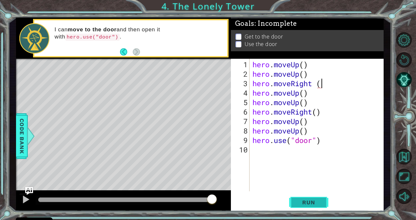
scroll to position [0, 3]
type textarea "hero.moveRight ()"
click at [322, 206] on button "Run" at bounding box center [308, 202] width 39 height 15
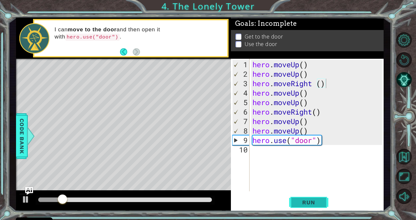
click at [322, 206] on button "Run" at bounding box center [308, 202] width 39 height 15
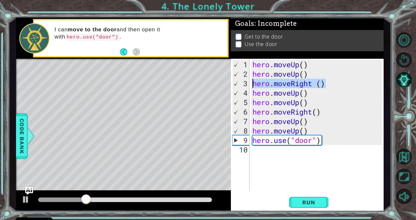
drag, startPoint x: 330, startPoint y: 82, endPoint x: 252, endPoint y: 85, distance: 78.2
click at [252, 85] on div "hero . moveUp ( ) hero . moveUp ( ) hero . moveRight ( ) hero . moveUp ( ) hero…" at bounding box center [318, 136] width 134 height 152
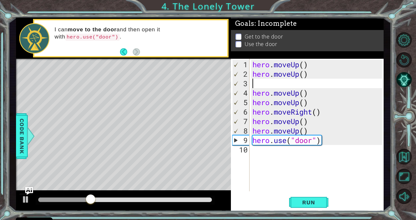
scroll to position [0, 0]
click at [322, 195] on button "Run" at bounding box center [308, 202] width 39 height 15
click at [307, 198] on button "Run" at bounding box center [308, 202] width 39 height 15
click at [309, 201] on span "Run" at bounding box center [308, 202] width 26 height 7
click at [311, 201] on span "Run" at bounding box center [308, 202] width 26 height 7
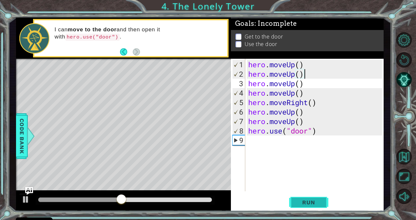
drag, startPoint x: 304, startPoint y: 209, endPoint x: 291, endPoint y: 200, distance: 15.7
click at [291, 200] on button "Run" at bounding box center [308, 202] width 39 height 15
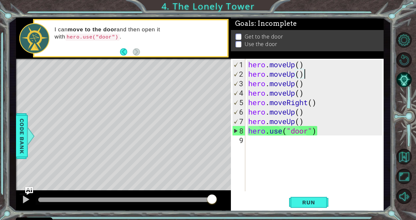
click at [295, 65] on div "hero . moveUp ( ) hero . moveUp ( ) hero . moveUp ( ) hero . moveUp ( ) hero . …" at bounding box center [316, 136] width 138 height 152
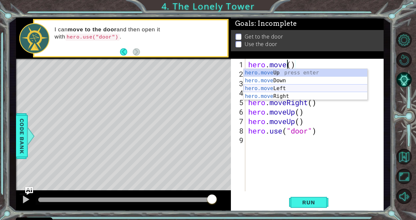
click at [285, 87] on div "hero.move Up press enter hero.move Down press enter hero.move Left press enter …" at bounding box center [305, 92] width 124 height 47
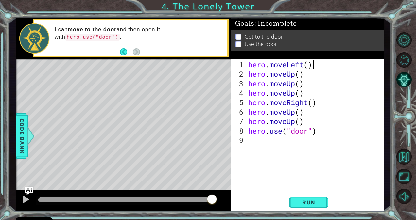
scroll to position [0, 3]
drag, startPoint x: 299, startPoint y: 197, endPoint x: 299, endPoint y: 203, distance: 5.9
click at [299, 203] on span "Run" at bounding box center [308, 202] width 26 height 7
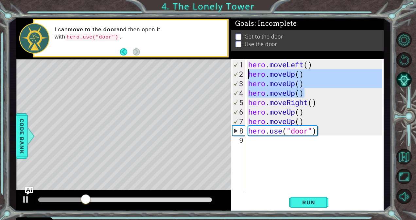
drag, startPoint x: 306, startPoint y: 93, endPoint x: 248, endPoint y: 73, distance: 61.8
click at [248, 73] on div "hero . moveLeft ( ) hero . moveUp ( ) hero . moveUp ( ) hero . moveUp ( ) hero …" at bounding box center [316, 136] width 138 height 152
type textarea "hero.moveUp() hero.moveUp()"
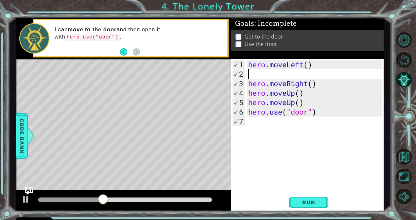
type textarea "hero.moveLeft()"
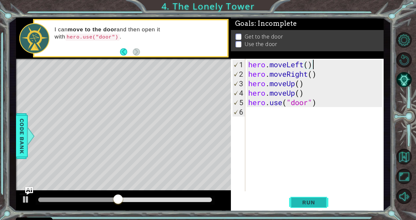
click at [306, 197] on button "Run" at bounding box center [308, 202] width 39 height 15
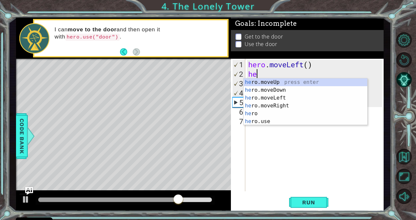
type textarea "her"
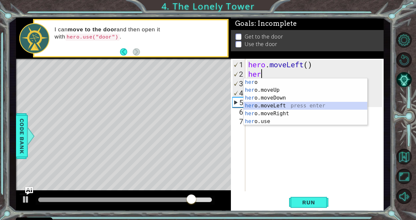
click at [275, 106] on div "her o press enter her o.moveUp press enter her o.moveDown press enter her o.mov…" at bounding box center [305, 109] width 124 height 63
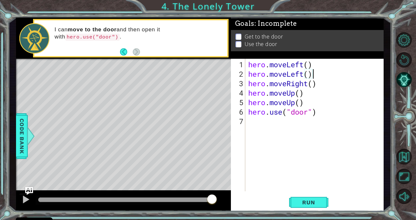
click at [82, 171] on div "Level Map" at bounding box center [167, 155] width 302 height 193
click at [324, 83] on div "hero . moveLeft ( ) hero . moveLeft ( ) hero . moveRight ( ) hero . moveUp ( ) …" at bounding box center [316, 136] width 138 height 152
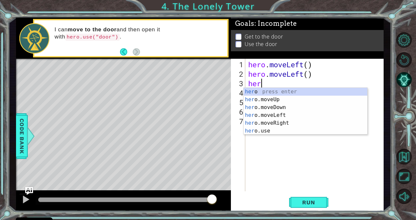
type textarea "h"
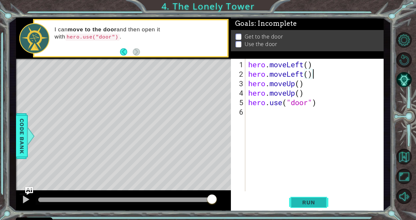
click at [310, 199] on span "Run" at bounding box center [308, 202] width 26 height 7
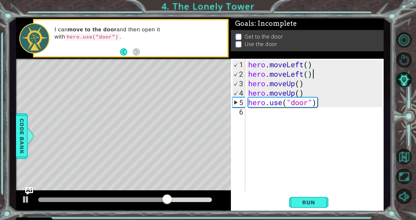
click at [312, 95] on div "hero . moveLeft ( ) hero . moveLeft ( ) hero . moveUp ( ) hero . moveUp ( ) her…" at bounding box center [316, 136] width 138 height 152
type textarea "hero.moveUp()"
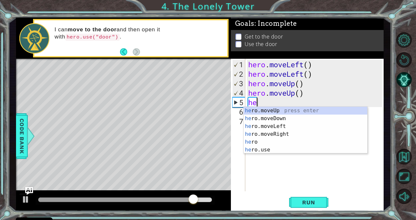
type textarea "her"
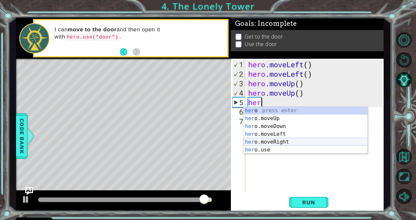
click at [282, 141] on div "her o press enter her o.moveUp press enter her o.moveDown press enter her o.mov…" at bounding box center [305, 138] width 124 height 63
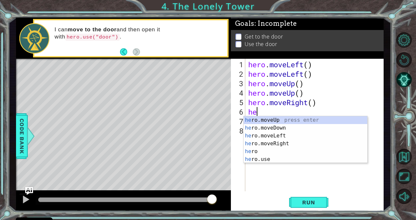
type textarea "her"
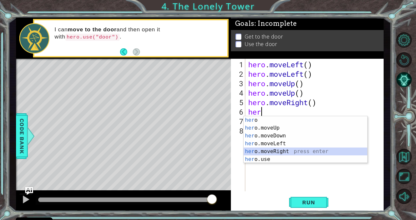
click at [279, 150] on div "her o press enter her o.moveUp press enter her o.moveDown press enter her o.mov…" at bounding box center [305, 147] width 124 height 63
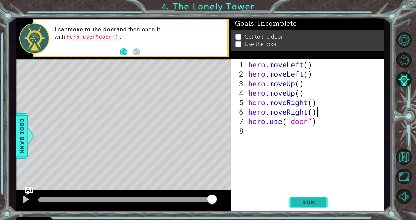
type textarea "hero.moveRight()"
click at [311, 207] on button "Run" at bounding box center [308, 202] width 39 height 15
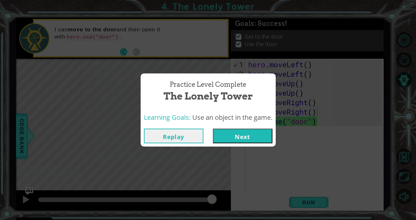
click at [247, 139] on button "Next" at bounding box center [242, 136] width 59 height 15
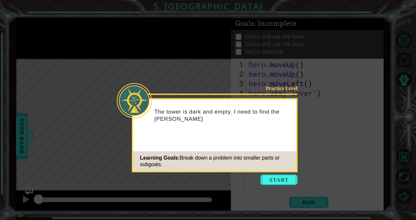
click at [286, 147] on div "Practice Level The tower is dark and empty. I need to find the wiza Learning Go…" at bounding box center [215, 135] width 166 height 74
click at [286, 147] on div "Practice Level The tower is dark and empty. I need to find the wizard, but wher…" at bounding box center [215, 135] width 166 height 74
click at [284, 147] on div "Practice Level The tower is dark and empty. I need to find the wizard, but wher…" at bounding box center [215, 135] width 166 height 74
click at [283, 178] on button "Start" at bounding box center [278, 180] width 37 height 10
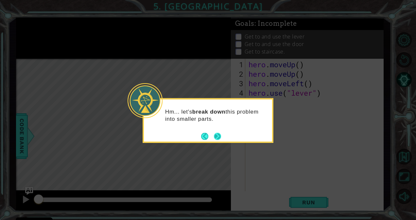
click at [214, 135] on button "Next" at bounding box center [217, 136] width 11 height 11
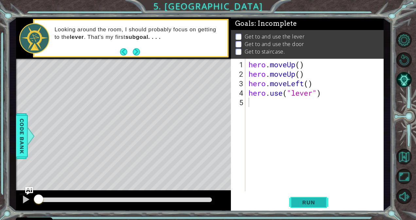
click at [314, 205] on span "Run" at bounding box center [308, 202] width 26 height 7
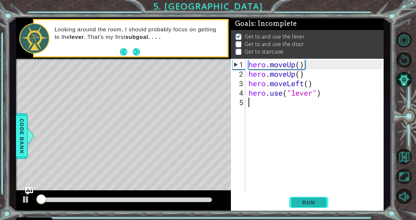
scroll to position [4, 0]
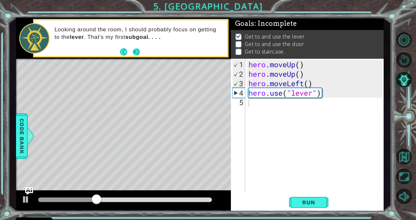
click at [137, 51] on button "Next" at bounding box center [136, 51] width 7 height 7
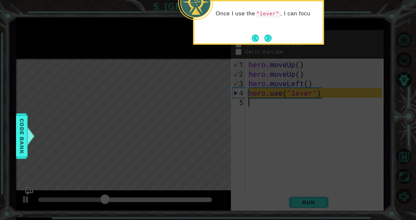
click at [281, 28] on div "Once I use the "lever" , I can focu" at bounding box center [258, 17] width 128 height 26
click at [267, 37] on button "Next" at bounding box center [268, 38] width 8 height 8
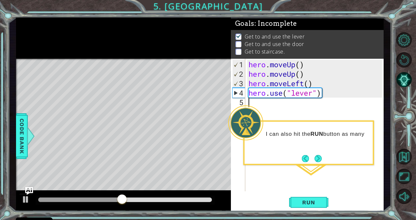
click at [340, 179] on div "hero . moveUp ( ) hero . moveUp ( ) hero . moveLeft ( ) hero . use ( "lever" )" at bounding box center [316, 136] width 138 height 152
click at [333, 175] on div "hero . moveUp ( ) hero . moveUp ( ) hero . moveLeft ( ) hero . use ( "lever" )" at bounding box center [316, 136] width 138 height 152
click at [315, 157] on button "Next" at bounding box center [317, 158] width 7 height 7
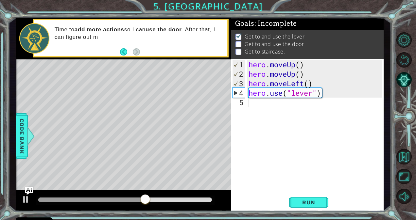
click at [153, 54] on div "Time to add more actions so I can use the door . After that, I can figure out m" at bounding box center [130, 38] width 193 height 36
click at [153, 54] on div "Time to add more actions so I can use the door . After that, I can figure out m…" at bounding box center [130, 38] width 193 height 36
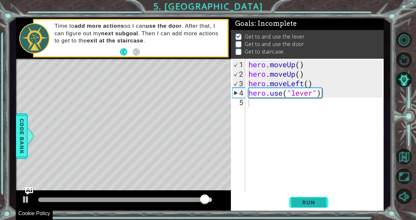
click at [299, 204] on span "Run" at bounding box center [308, 202] width 26 height 7
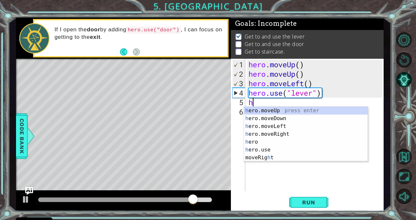
type textarea "her"
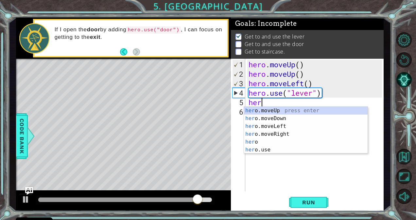
scroll to position [0, 0]
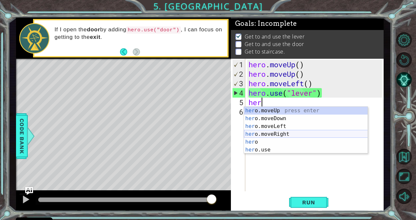
click at [276, 132] on div "her o.moveUp press enter her o.moveDown press enter her o.moveLeft press enter …" at bounding box center [306, 138] width 124 height 63
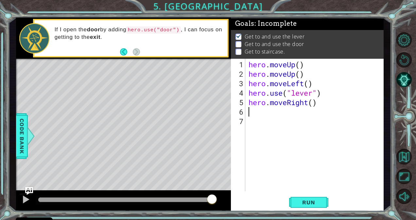
type textarea "e"
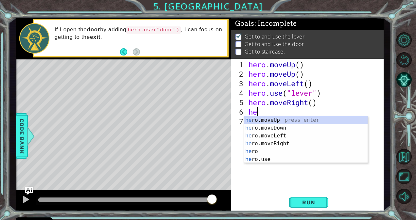
type textarea "her"
click at [260, 120] on div "her o.moveUp press enter her o.moveDown press enter her o.moveLeft press enter …" at bounding box center [306, 147] width 124 height 63
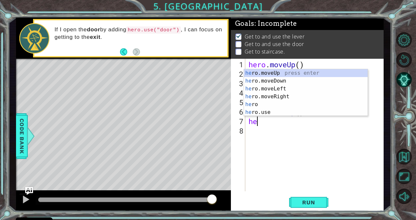
type textarea "her"
click at [254, 73] on div "her o.moveUp press enter her o.moveDown press enter her o.moveLeft press enter …" at bounding box center [306, 100] width 124 height 63
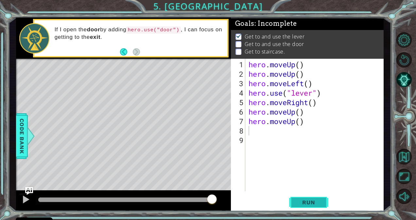
click at [313, 200] on span "Run" at bounding box center [308, 202] width 26 height 7
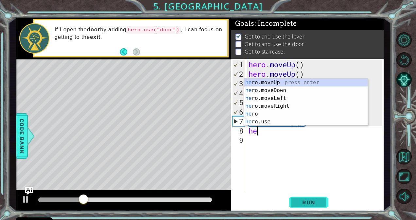
type textarea "her"
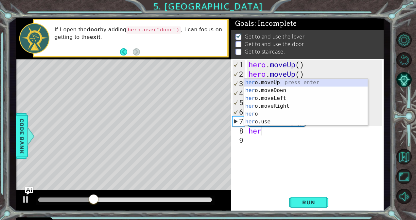
click at [250, 83] on div "her o.moveUp press enter her o.moveDown press enter her o.moveLeft press enter …" at bounding box center [306, 110] width 124 height 63
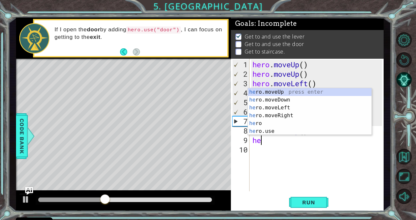
type textarea "her"
click at [278, 92] on div "her o.moveUp press enter her o.moveDown press enter her o.moveLeft press enter …" at bounding box center [310, 119] width 124 height 63
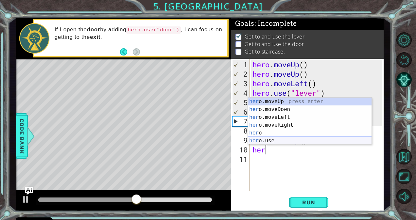
click at [280, 143] on div "her o.moveUp press enter her o.moveDown press enter her o.moveLeft press enter …" at bounding box center [310, 129] width 124 height 63
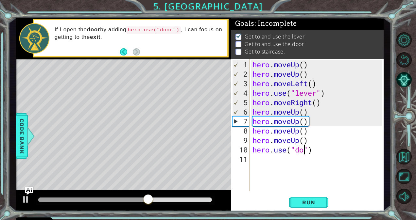
scroll to position [0, 3]
click at [315, 204] on span "Run" at bounding box center [308, 202] width 26 height 7
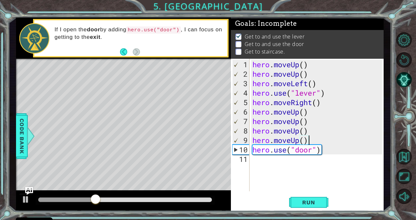
click at [326, 138] on div "hero . moveUp ( ) hero . moveUp ( ) hero . moveLeft ( ) hero . use ( "lever" ) …" at bounding box center [318, 136] width 134 height 152
type textarea "hero.moveUp()"
click at [310, 123] on div "hero . moveUp ( ) hero . moveUp ( ) hero . moveLeft ( ) hero . use ( "lever" ) …" at bounding box center [318, 136] width 134 height 152
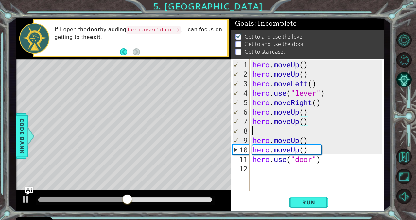
scroll to position [0, 0]
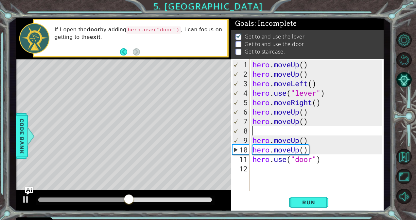
type textarea "e"
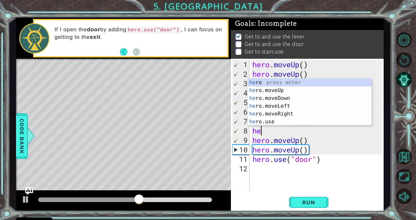
type textarea "her"
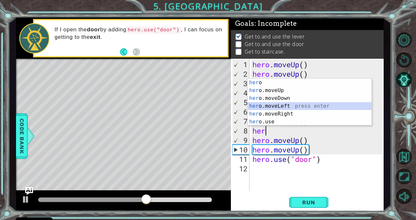
click at [282, 110] on div "her o press enter her o.moveUp press enter her o.moveDown press enter her o.mov…" at bounding box center [310, 110] width 124 height 63
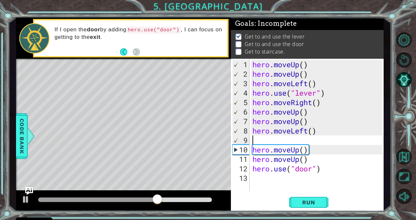
click at [308, 132] on div "hero . moveUp ( ) hero . moveUp ( ) hero . moveLeft ( ) hero . use ( "lever" ) …" at bounding box center [318, 136] width 134 height 152
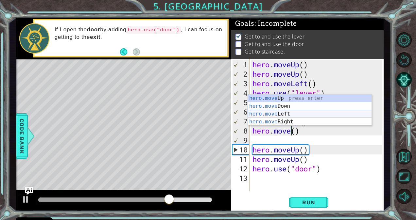
click at [297, 117] on div "hero.move Up press enter hero.move Down press enter hero.move Left press enter …" at bounding box center [310, 117] width 124 height 47
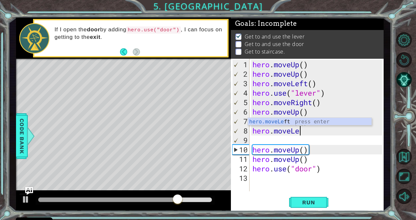
type textarea "hero.move"
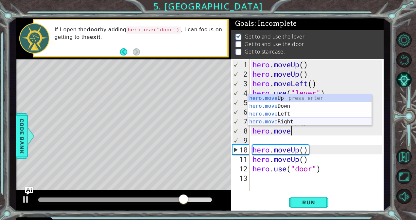
click at [288, 124] on div "hero.move Up press enter hero.move Down press enter hero.move Left press enter …" at bounding box center [310, 117] width 124 height 47
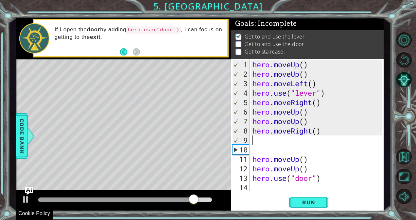
type textarea "hero.moveRight()"
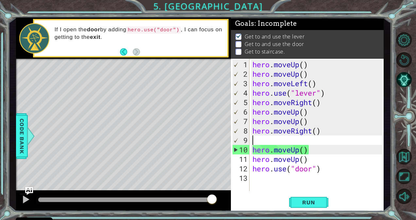
click at [320, 139] on div "hero . moveUp ( ) hero . moveUp ( ) hero . moveLeft ( ) hero . use ( "lever" ) …" at bounding box center [318, 136] width 134 height 152
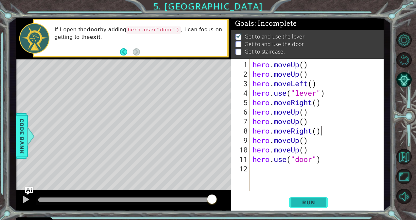
click at [300, 201] on span "Run" at bounding box center [308, 202] width 26 height 7
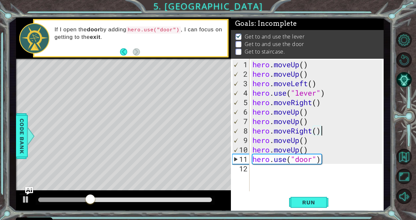
click at [309, 154] on div "hero . moveUp ( ) hero . moveUp ( ) hero . moveLeft ( ) hero . use ( "lever" ) …" at bounding box center [318, 136] width 134 height 152
click at [310, 151] on div "hero . moveUp ( ) hero . moveUp ( ) hero . moveLeft ( ) hero . use ( "lever" ) …" at bounding box center [318, 136] width 134 height 152
type textarea "hero.moveUp()"
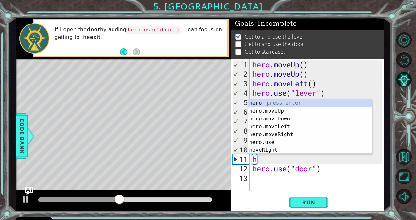
type textarea "her"
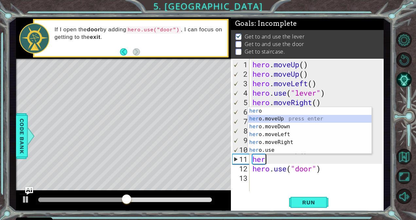
click at [274, 117] on div "her o press enter her o.moveUp press enter her o.moveDown press enter her o.mov…" at bounding box center [310, 138] width 124 height 63
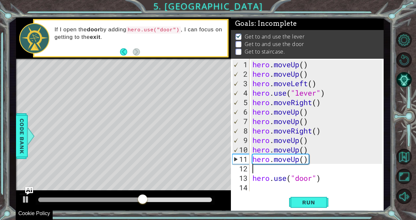
type textarea "hero.moveUp()"
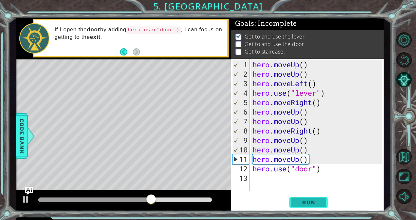
click at [304, 199] on span "Run" at bounding box center [308, 202] width 26 height 7
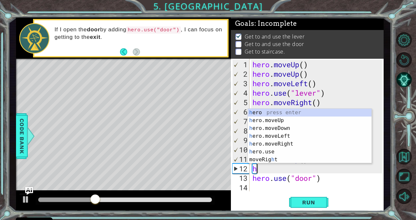
type textarea "her"
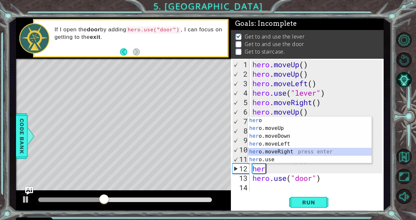
click at [331, 152] on div "her o press enter her o.moveUp press enter her o.moveDown press enter her o.mov…" at bounding box center [310, 148] width 124 height 63
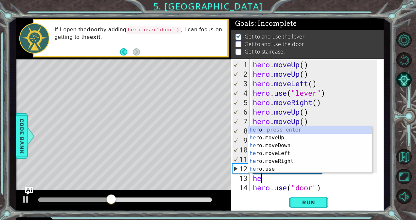
type textarea "her"
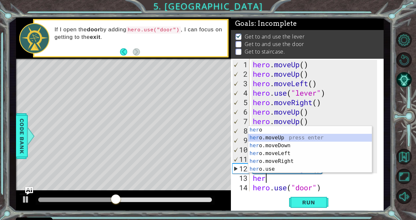
click at [284, 137] on div "her o press enter her o.moveUp press enter her o.moveDown press enter her o.mov…" at bounding box center [310, 157] width 124 height 63
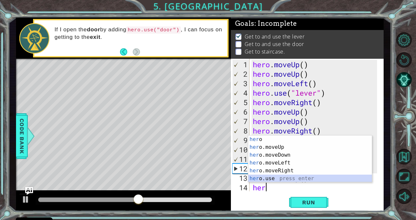
click at [277, 178] on div "her o press enter her o.moveUp press enter her o.moveDown press enter her o.mov…" at bounding box center [310, 167] width 124 height 63
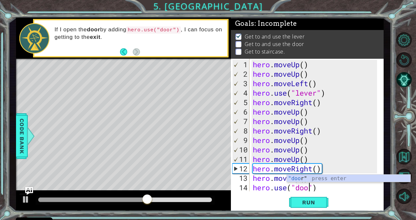
scroll to position [0, 3]
type textarea "hero.use("door")"
click at [307, 202] on span "Run" at bounding box center [308, 202] width 26 height 7
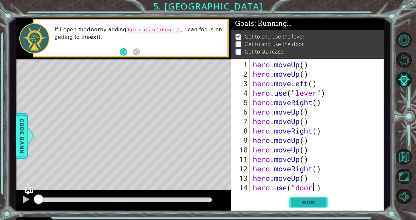
scroll to position [4, 0]
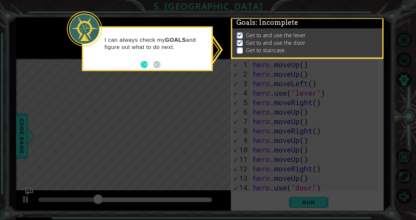
click at [144, 61] on footer at bounding box center [151, 65] width 20 height 10
click at [143, 62] on button "Back" at bounding box center [147, 64] width 13 height 7
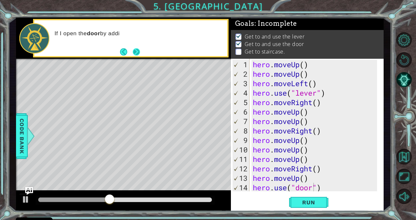
click at [139, 55] on button "Next" at bounding box center [136, 51] width 7 height 7
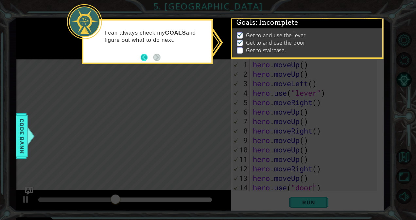
click at [146, 58] on button "Back" at bounding box center [147, 57] width 13 height 7
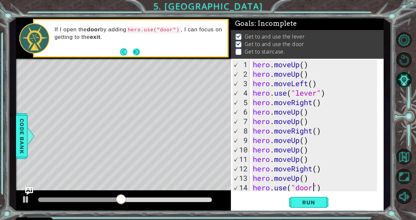
click at [132, 53] on button "Next" at bounding box center [136, 52] width 8 height 8
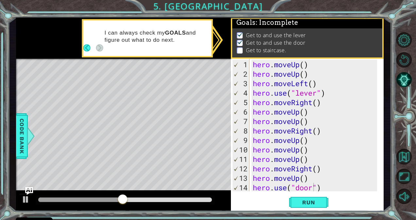
scroll to position [4, 0]
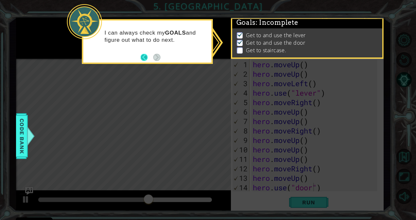
click at [141, 58] on button "Back" at bounding box center [147, 57] width 13 height 7
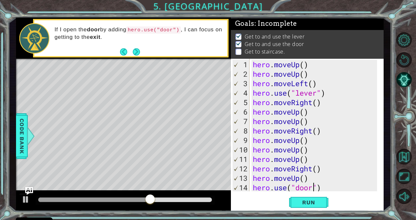
scroll to position [3, 0]
click at [140, 56] on button "Next" at bounding box center [136, 51] width 7 height 7
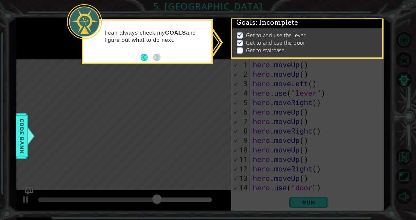
scroll to position [4, 0]
click at [140, 57] on div "I can always check my GOALS and figure out what to do next." at bounding box center [147, 41] width 131 height 45
click at [141, 57] on button "Back" at bounding box center [147, 57] width 13 height 7
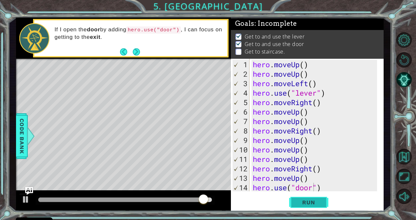
click at [322, 200] on button "Run" at bounding box center [308, 202] width 39 height 15
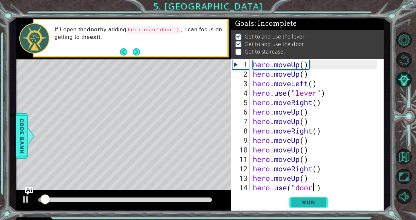
scroll to position [4, 0]
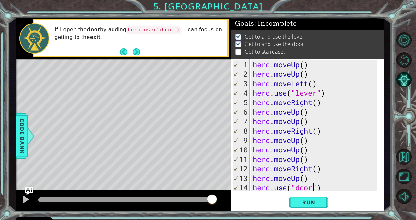
click at [327, 187] on div "hero . moveUp ( ) hero . moveUp ( ) hero . moveLeft ( ) hero . use ( "lever" ) …" at bounding box center [315, 136] width 129 height 152
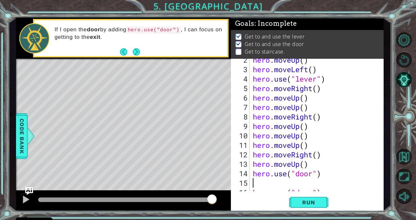
scroll to position [28, 0]
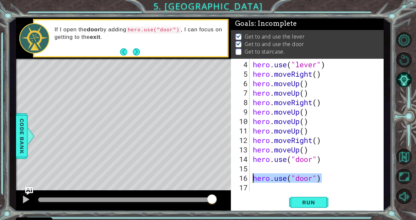
drag, startPoint x: 326, startPoint y: 181, endPoint x: 251, endPoint y: 176, distance: 75.6
click at [251, 176] on div "4 5 6 7 8 9 10 11 12 13 14 15 16 17 hero . use ( "lever" ) hero . moveRight ( )…" at bounding box center [306, 125] width 151 height 133
type textarea "hero.use("door")"
click at [254, 167] on div "hero . use ( "lever" ) hero . moveRight ( ) hero . moveUp ( ) hero . moveUp ( )…" at bounding box center [315, 136] width 129 height 152
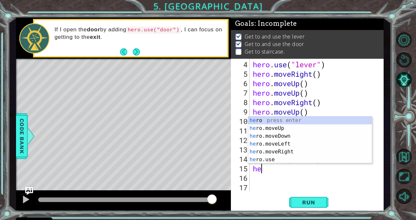
type textarea "her"
click at [279, 149] on div "her o press enter her o.moveUp press enter her o.moveDown press enter her o.mov…" at bounding box center [310, 148] width 124 height 63
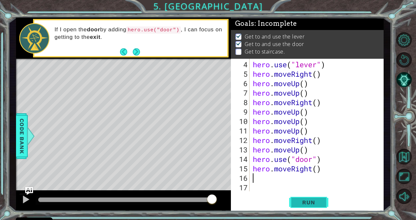
click at [305, 204] on span "Run" at bounding box center [308, 202] width 26 height 7
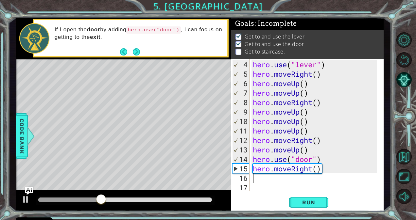
click at [313, 171] on div "hero . use ( "lever" ) hero . moveRight ( ) hero . moveUp ( ) hero . moveUp ( )…" at bounding box center [315, 136] width 129 height 152
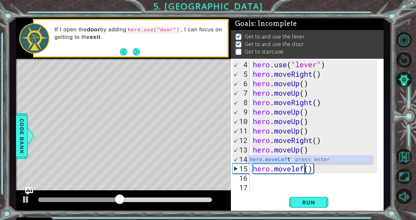
scroll to position [0, 3]
type textarea "hero.moveLeft"
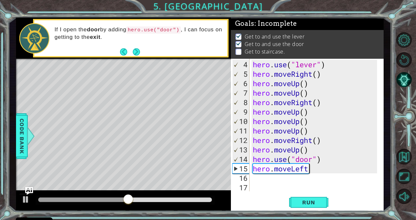
scroll to position [0, 2]
click at [261, 183] on div "hero . use ( "lever" ) hero . moveRight ( ) hero . moveUp ( ) hero . moveUp ( )…" at bounding box center [315, 136] width 129 height 152
click at [253, 177] on div "hero . use ( "lever" ) hero . moveRight ( ) hero . moveUp ( ) hero . moveUp ( )…" at bounding box center [315, 136] width 129 height 152
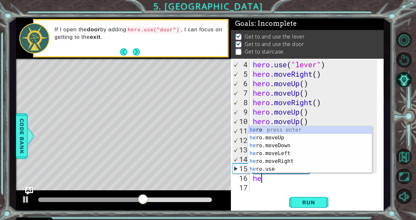
type textarea "her"
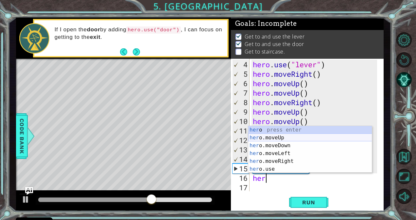
click at [268, 137] on div "her o press enter her o.moveUp press enter her o.moveDown press enter her o.mov…" at bounding box center [310, 157] width 124 height 63
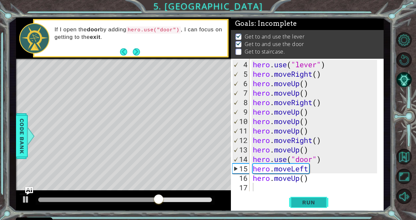
click at [300, 199] on span "Run" at bounding box center [308, 202] width 26 height 7
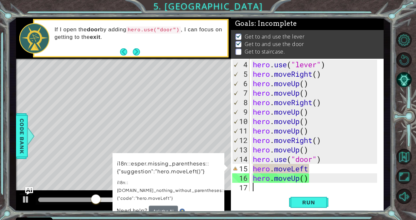
click at [310, 172] on div "hero . use ( "lever" ) hero . moveRight ( ) hero . moveUp ( ) hero . moveUp ( )…" at bounding box center [315, 136] width 129 height 152
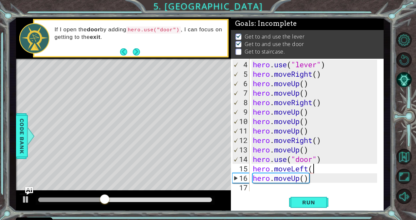
scroll to position [0, 3]
click at [315, 201] on span "Run" at bounding box center [308, 202] width 26 height 7
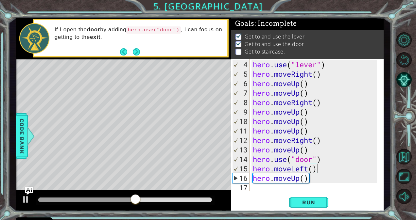
click at [308, 173] on div "hero . use ( "lever" ) hero . moveRight ( ) hero . moveUp ( ) hero . moveUp ( )…" at bounding box center [315, 136] width 129 height 152
click at [319, 201] on span "Run" at bounding box center [308, 202] width 26 height 7
click at [319, 206] on button "Run" at bounding box center [308, 202] width 39 height 15
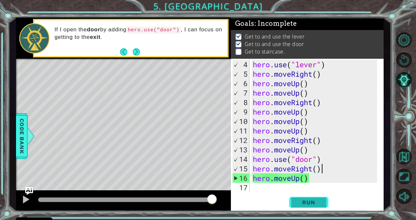
click at [294, 203] on button "Run" at bounding box center [308, 202] width 39 height 15
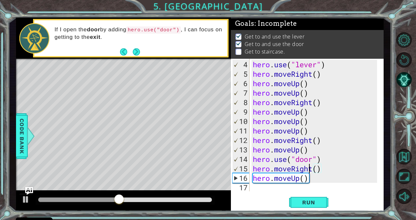
click at [310, 169] on div "hero . use ( "lever" ) hero . moveRight ( ) hero . moveUp ( ) hero . moveUp ( )…" at bounding box center [315, 136] width 129 height 152
click at [311, 171] on div "hero . use ( "lever" ) hero . moveRight ( ) hero . moveUp ( ) hero . moveUp ( )…" at bounding box center [315, 136] width 129 height 152
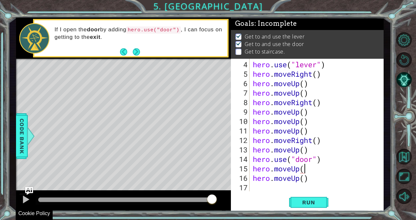
scroll to position [0, 2]
type textarea "hero.moveUp()"
click at [311, 203] on span "Run" at bounding box center [308, 202] width 26 height 7
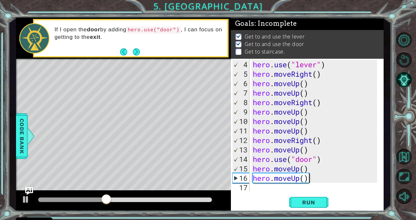
click at [313, 176] on div "hero . use ( "lever" ) hero . moveRight ( ) hero . moveUp ( ) hero . moveUp ( )…" at bounding box center [315, 136] width 129 height 152
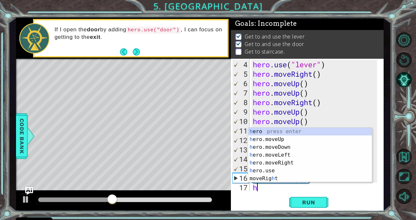
type textarea "her"
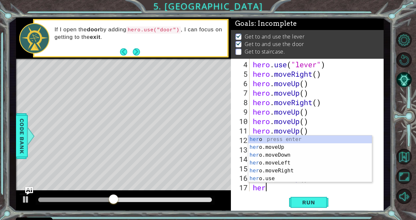
scroll to position [0, 0]
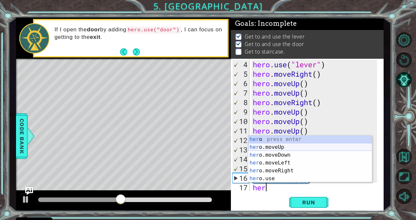
click at [272, 144] on div "her o press enter her o.moveUp press enter her o.moveDown press enter her o.mov…" at bounding box center [310, 167] width 124 height 63
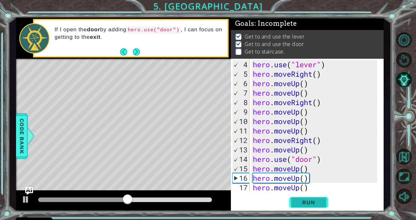
click at [305, 199] on button "Run" at bounding box center [308, 202] width 39 height 15
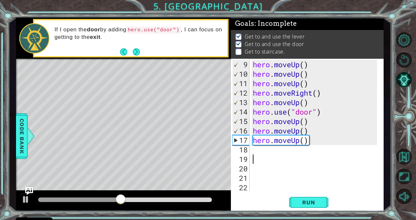
scroll to position [76, 0]
click at [260, 149] on div "hero . moveUp ( ) hero . moveUp ( ) hero . moveUp ( ) hero . moveRight ( ) hero…" at bounding box center [315, 136] width 129 height 152
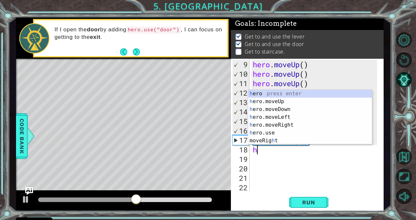
type textarea "her"
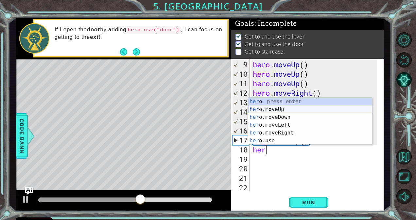
click at [269, 110] on div "her o press enter her o.moveUp press enter her o.moveDown press enter her o.mov…" at bounding box center [310, 129] width 124 height 63
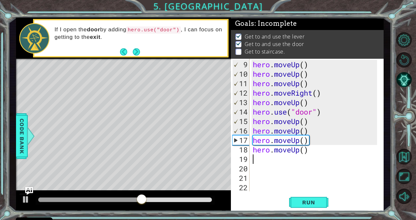
scroll to position [0, 0]
click at [304, 209] on button "Run" at bounding box center [308, 202] width 39 height 15
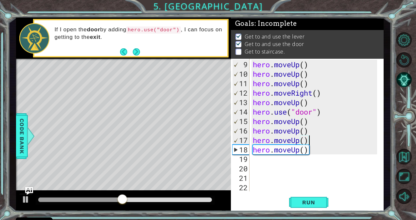
click at [312, 144] on div "hero . moveUp ( ) hero . moveUp ( ) hero . moveUp ( ) hero . moveRight ( ) hero…" at bounding box center [315, 136] width 129 height 152
type textarea "hero.moveUp()"
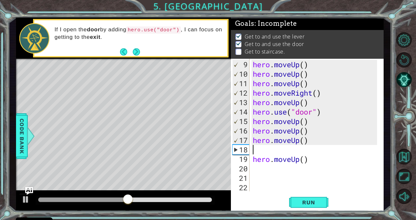
type textarea "h"
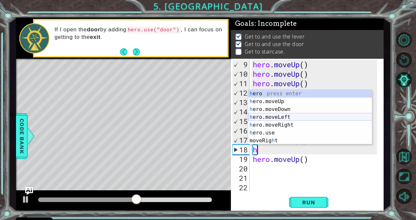
click at [277, 118] on div "h ero press enter h ero.moveUp press enter h ero.moveDown press enter h ero.mov…" at bounding box center [310, 125] width 124 height 71
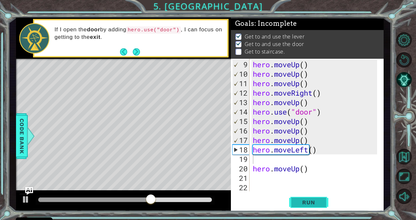
click at [302, 202] on span "Run" at bounding box center [308, 202] width 26 height 7
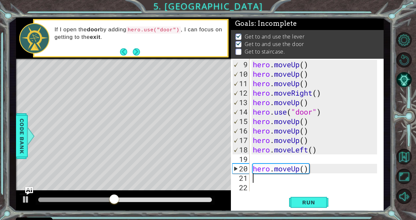
click at [256, 179] on div "hero . moveUp ( ) hero . moveUp ( ) hero . moveUp ( ) hero . moveRight ( ) hero…" at bounding box center [315, 136] width 129 height 152
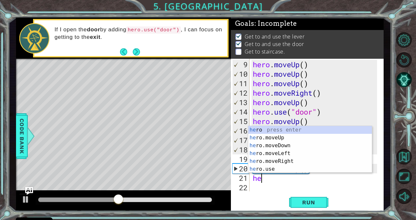
type textarea "hero"
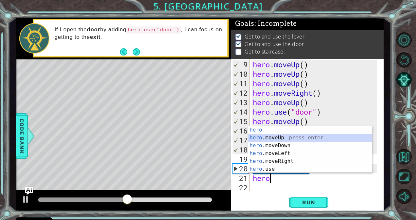
click at [268, 137] on div "hero press enter hero .moveUp press enter hero .moveDown press enter hero .move…" at bounding box center [310, 157] width 124 height 63
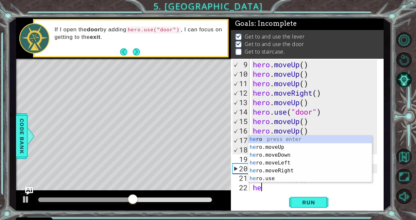
scroll to position [0, 0]
type textarea "hero"
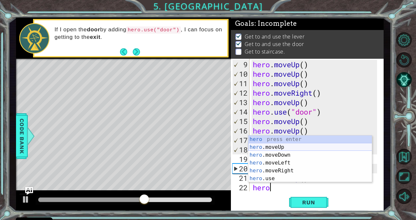
click at [259, 146] on div "hero press enter hero .moveUp press enter hero .moveDown press enter hero .move…" at bounding box center [310, 167] width 124 height 63
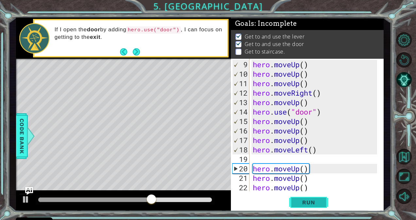
click at [301, 206] on button "Run" at bounding box center [308, 202] width 39 height 15
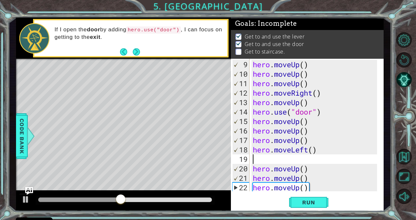
click at [265, 163] on div "hero . moveUp ( ) hero . moveUp ( ) hero . moveUp ( ) hero . moveRight ( ) hero…" at bounding box center [315, 136] width 129 height 152
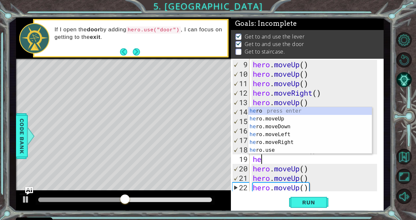
type textarea "her"
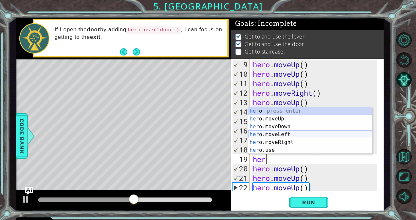
click at [271, 133] on div "her o press enter her o.moveUp press enter her o.moveDown press enter her o.mov…" at bounding box center [310, 138] width 124 height 63
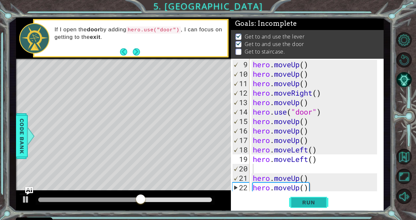
click at [305, 205] on span "Run" at bounding box center [308, 202] width 26 height 7
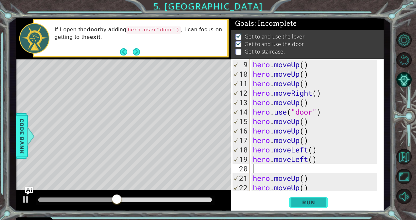
type textarea "h"
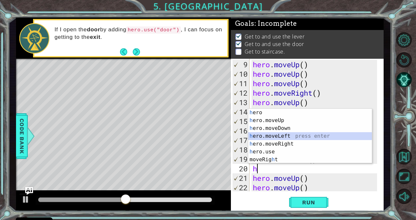
click at [284, 135] on div "h ero press enter h ero.moveUp press enter h ero.moveDown press enter h ero.mov…" at bounding box center [310, 144] width 124 height 71
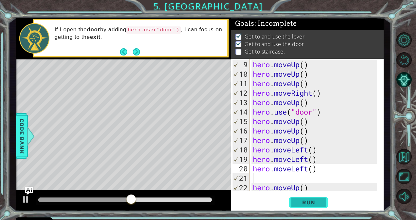
click at [299, 207] on button "Run" at bounding box center [308, 202] width 39 height 15
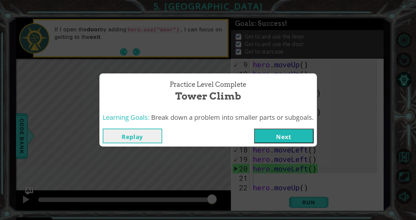
click at [292, 143] on button "Next" at bounding box center [283, 136] width 59 height 15
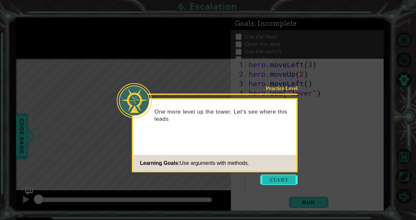
click at [286, 183] on button "Start" at bounding box center [278, 180] width 37 height 10
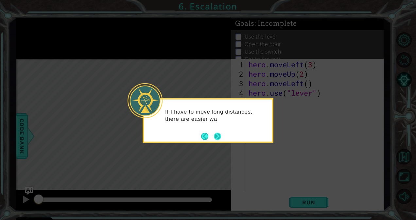
click at [215, 136] on button "Next" at bounding box center [217, 137] width 8 height 8
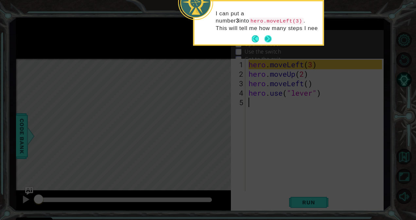
click at [265, 39] on button "Next" at bounding box center [268, 39] width 8 height 8
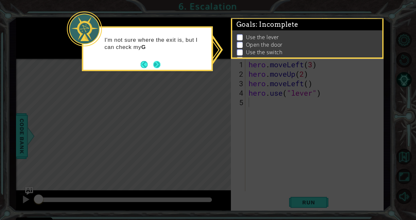
click at [156, 64] on button "Next" at bounding box center [157, 65] width 8 height 8
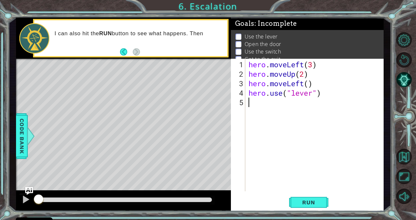
click at [168, 113] on div "Level Map" at bounding box center [167, 155] width 302 height 193
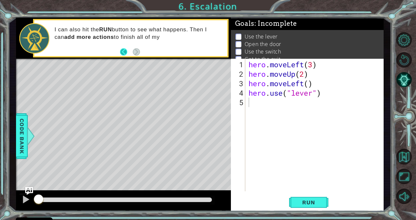
click at [123, 51] on button "Back" at bounding box center [126, 51] width 13 height 7
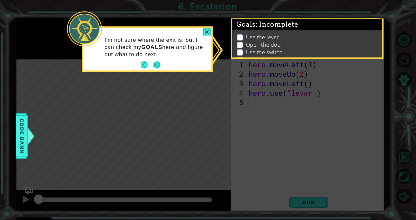
click at [155, 66] on button "Next" at bounding box center [157, 65] width 8 height 8
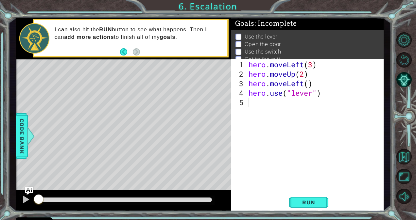
click at [167, 70] on div "Level Map" at bounding box center [167, 155] width 302 height 193
click at [306, 200] on span "Run" at bounding box center [308, 202] width 26 height 7
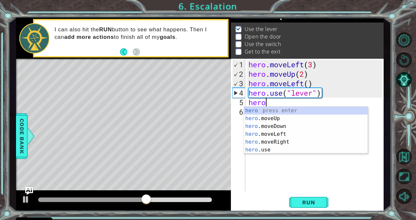
scroll to position [0, 0]
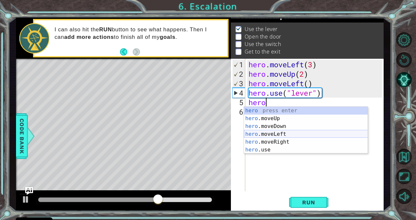
click at [269, 135] on div "hero press enter hero .moveUp press enter hero .moveDown press enter hero .move…" at bounding box center [306, 138] width 124 height 63
type textarea "hero.moveLeft(1)"
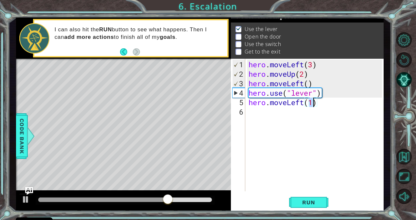
click at [252, 111] on div "hero . moveLeft ( 3 ) hero . moveUp ( 2 ) hero . moveLeft ( ) hero . use ( "lev…" at bounding box center [316, 136] width 138 height 152
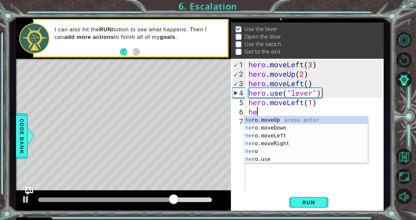
scroll to position [0, 0]
click at [266, 121] on div "her o.moveUp press enter her o.moveDown press enter her o.moveLeft press enter …" at bounding box center [306, 147] width 124 height 63
type textarea "hero.moveUp(1)"
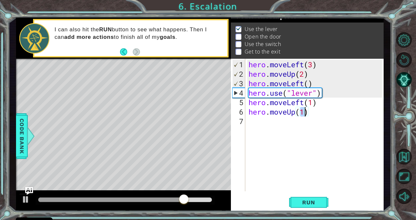
click at [258, 120] on div "hero . moveLeft ( 3 ) hero . moveUp ( 2 ) hero . moveLeft ( ) hero . use ( "lev…" at bounding box center [316, 136] width 138 height 152
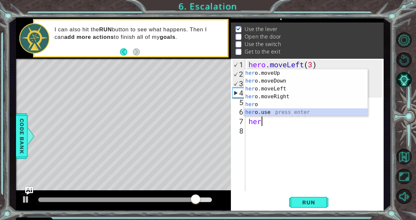
click at [279, 110] on div "her o.moveUp press enter her o.moveDown press enter her o.moveLeft press enter …" at bounding box center [306, 100] width 124 height 63
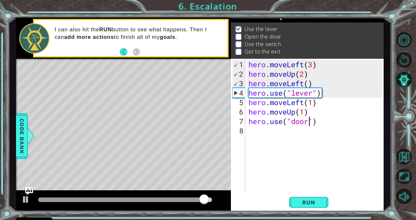
scroll to position [0, 3]
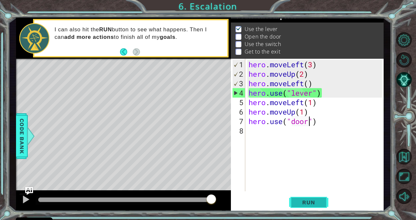
type textarea "hero.use("door")"
click at [305, 203] on span "Run" at bounding box center [308, 202] width 26 height 7
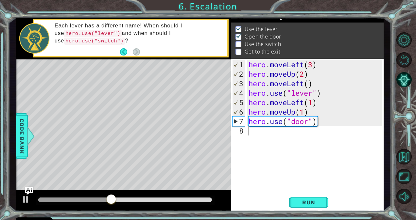
click at [309, 131] on div "hero . moveLeft ( 3 ) hero . moveUp ( 2 ) hero . moveLeft ( ) hero . use ( "lev…" at bounding box center [316, 136] width 138 height 152
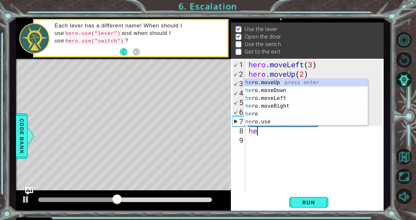
scroll to position [0, 0]
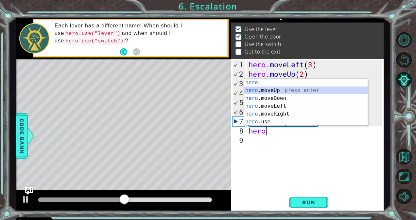
click at [265, 88] on div "hero press enter hero .moveUp press enter hero .moveDown press enter hero .move…" at bounding box center [306, 110] width 124 height 63
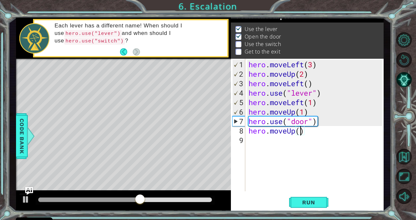
scroll to position [0, 2]
click at [318, 205] on span "Run" at bounding box center [308, 202] width 26 height 7
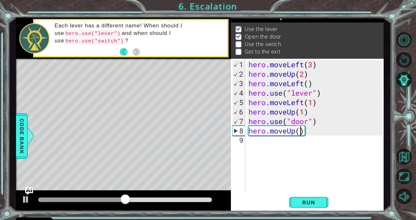
type textarea "hero.moveUp(2)"
click at [258, 144] on div "hero . moveLeft ( 3 ) hero . moveUp ( 2 ) hero . moveLeft ( ) hero . use ( "lev…" at bounding box center [316, 136] width 138 height 152
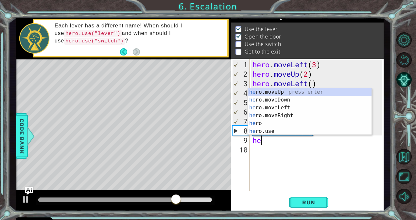
scroll to position [0, 0]
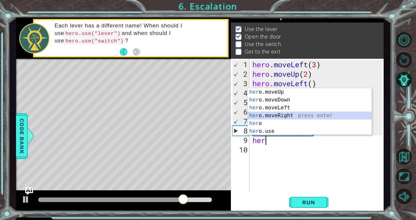
click at [256, 115] on div "her o.moveUp press enter her o.moveDown press enter her o.moveLeft press enter …" at bounding box center [310, 119] width 124 height 63
type textarea "hero.moveRight(1)"
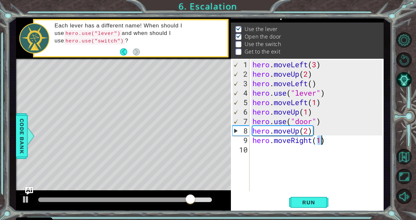
click at [256, 152] on div "hero . moveLeft ( 3 ) hero . moveUp ( 2 ) hero . moveLeft ( ) hero . use ( "lev…" at bounding box center [318, 136] width 134 height 152
click at [321, 142] on div "hero . moveLeft ( 3 ) hero . moveUp ( 2 ) hero . moveLeft ( ) hero . use ( "lev…" at bounding box center [318, 136] width 134 height 152
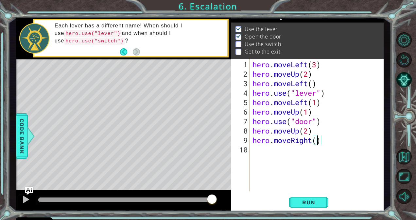
scroll to position [0, 3]
type textarea "hero.moveRight(4)"
click at [255, 156] on div "hero . moveLeft ( 3 ) hero . moveUp ( 2 ) hero . moveLeft ( ) hero . use ( "lev…" at bounding box center [318, 136] width 134 height 152
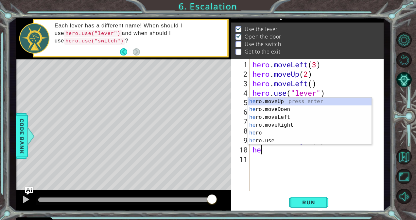
scroll to position [0, 0]
click at [260, 98] on div "her o.moveUp press enter her o.moveDown press enter her o.moveLeft press enter …" at bounding box center [310, 129] width 124 height 63
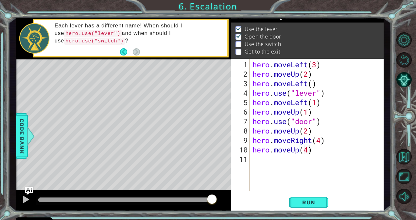
scroll to position [0, 2]
click at [308, 200] on span "Run" at bounding box center [308, 202] width 26 height 7
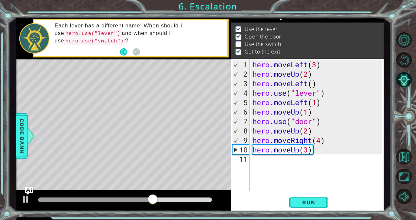
click at [320, 139] on div "hero . moveLeft ( 3 ) hero . moveUp ( 2 ) hero . moveLeft ( ) hero . use ( "lev…" at bounding box center [318, 136] width 134 height 152
type textarea "hero.moveRight(3)"
click at [280, 158] on div "hero . moveLeft ( 3 ) hero . moveUp ( 2 ) hero . moveLeft ( ) hero . use ( "lev…" at bounding box center [318, 136] width 134 height 152
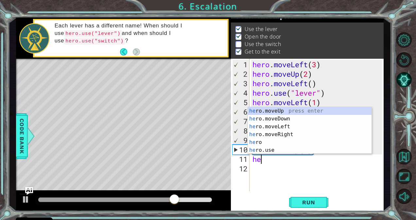
scroll to position [0, 0]
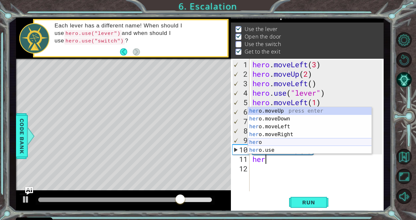
click at [279, 149] on div "her o.moveUp press enter her o.moveDown press enter her o.moveLeft press enter …" at bounding box center [310, 138] width 124 height 63
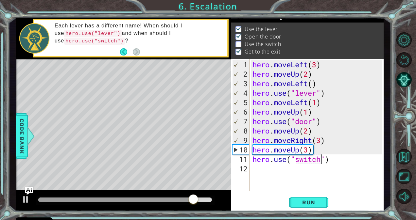
scroll to position [0, 3]
type textarea "hero.use("switch")"
click at [305, 205] on span "Run" at bounding box center [308, 202] width 26 height 7
